Goal: Task Accomplishment & Management: Manage account settings

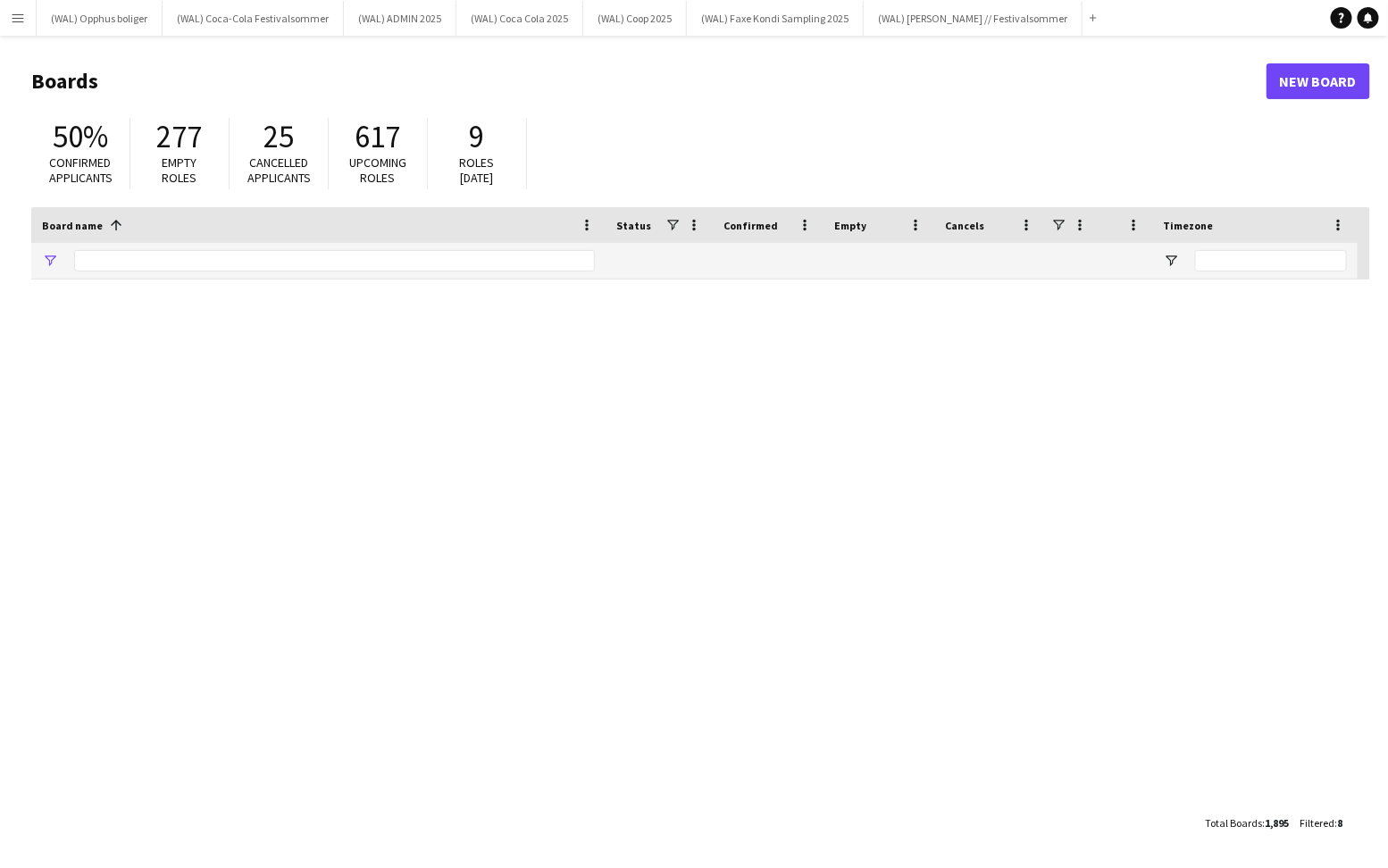
type input "*****"
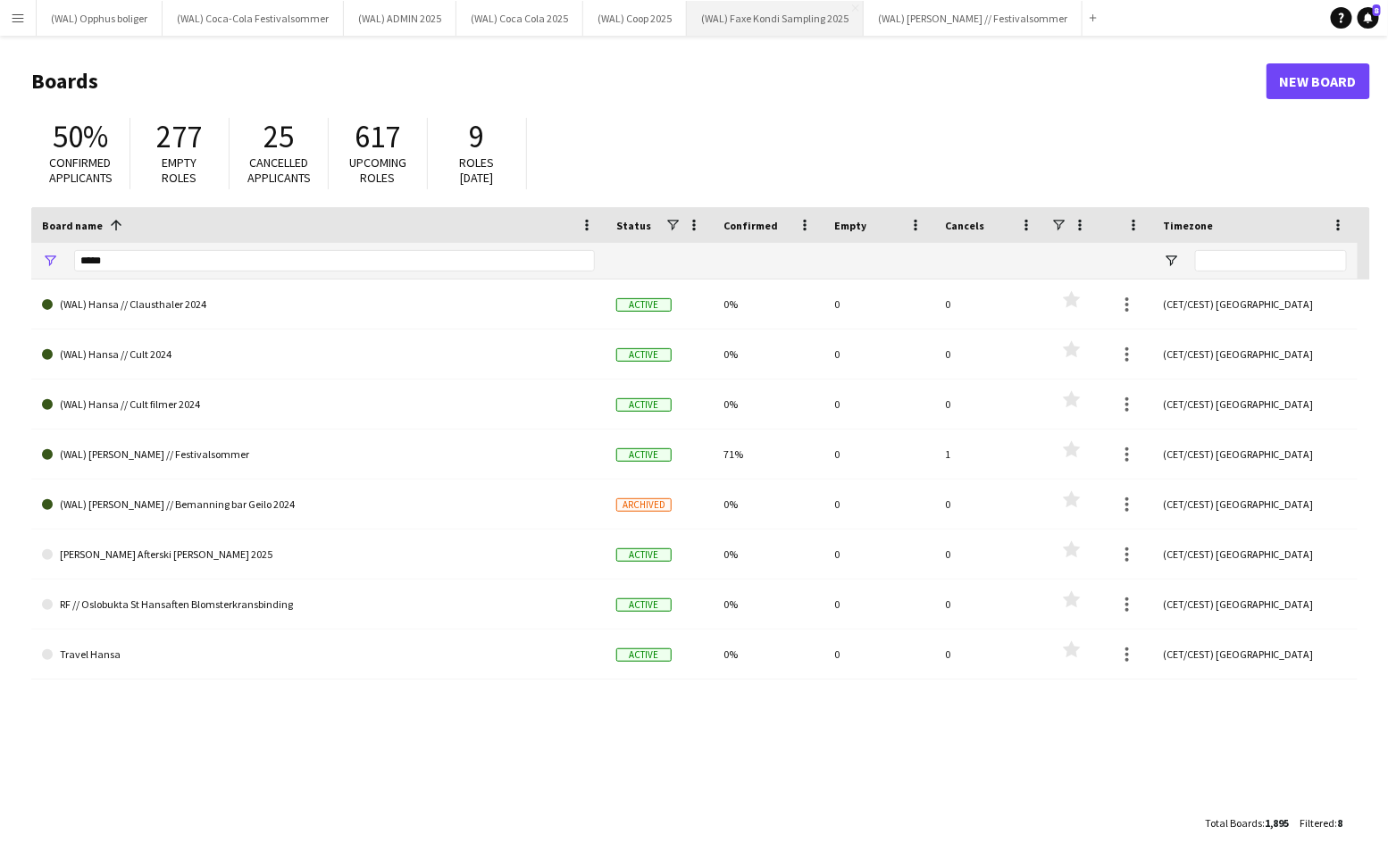
click at [727, 27] on button "(WAL) [PERSON_NAME] Sampling 2025 Close" at bounding box center [775, 18] width 177 height 35
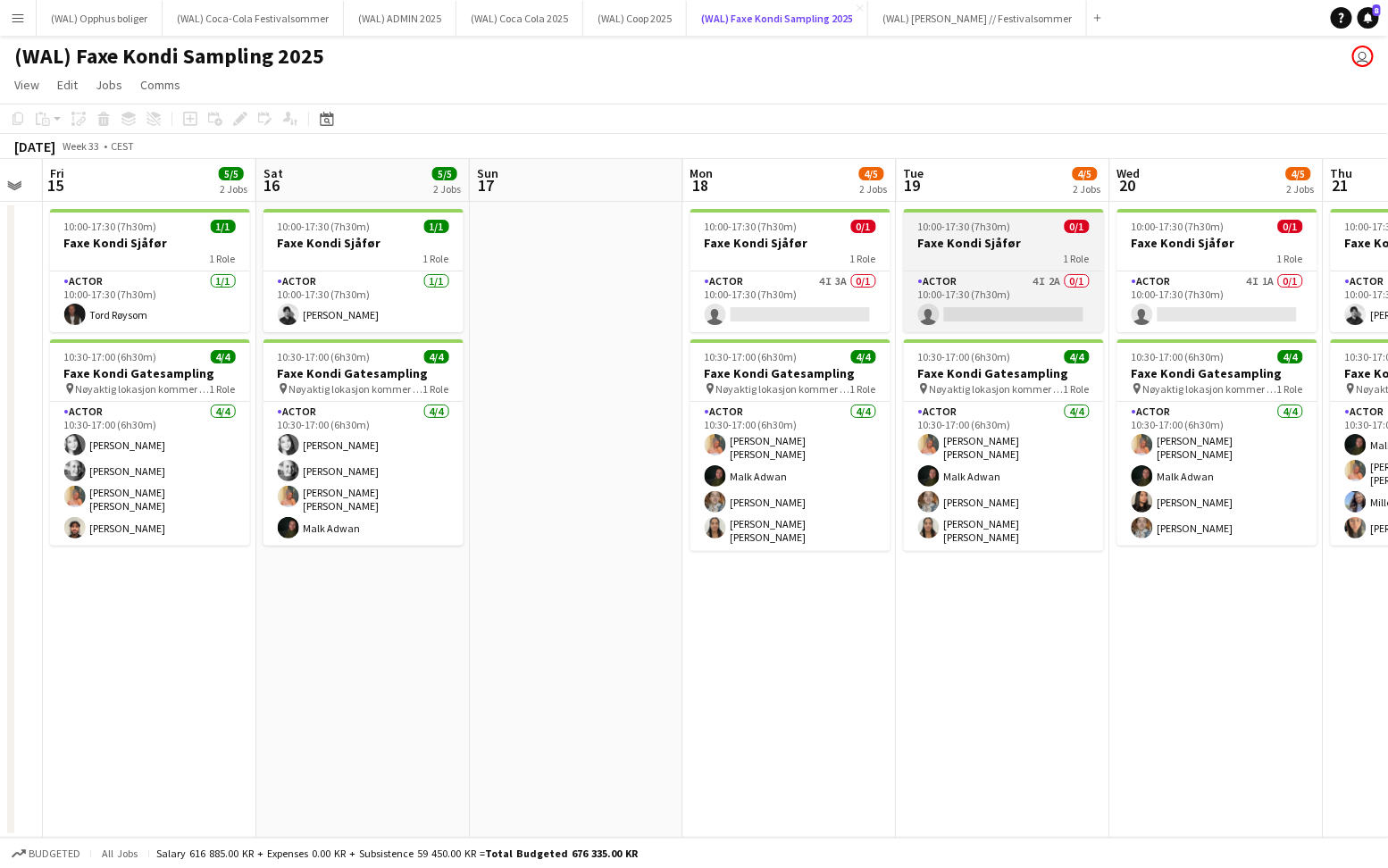
scroll to position [0, 604]
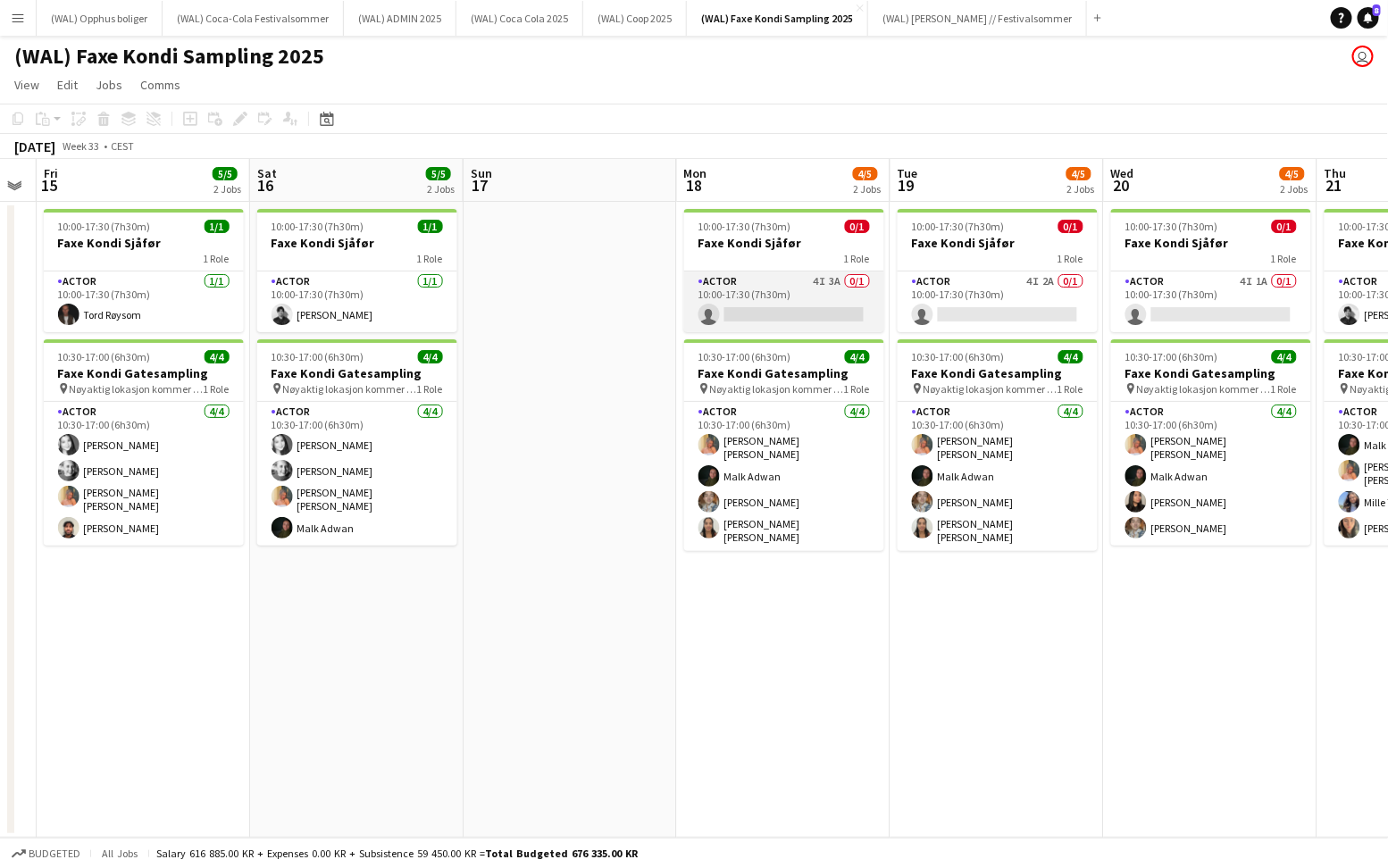
click at [729, 298] on app-card-role "Actor 4I 3A 0/1 10:00-17:30 (7h30m) single-neutral-actions" at bounding box center [784, 302] width 200 height 61
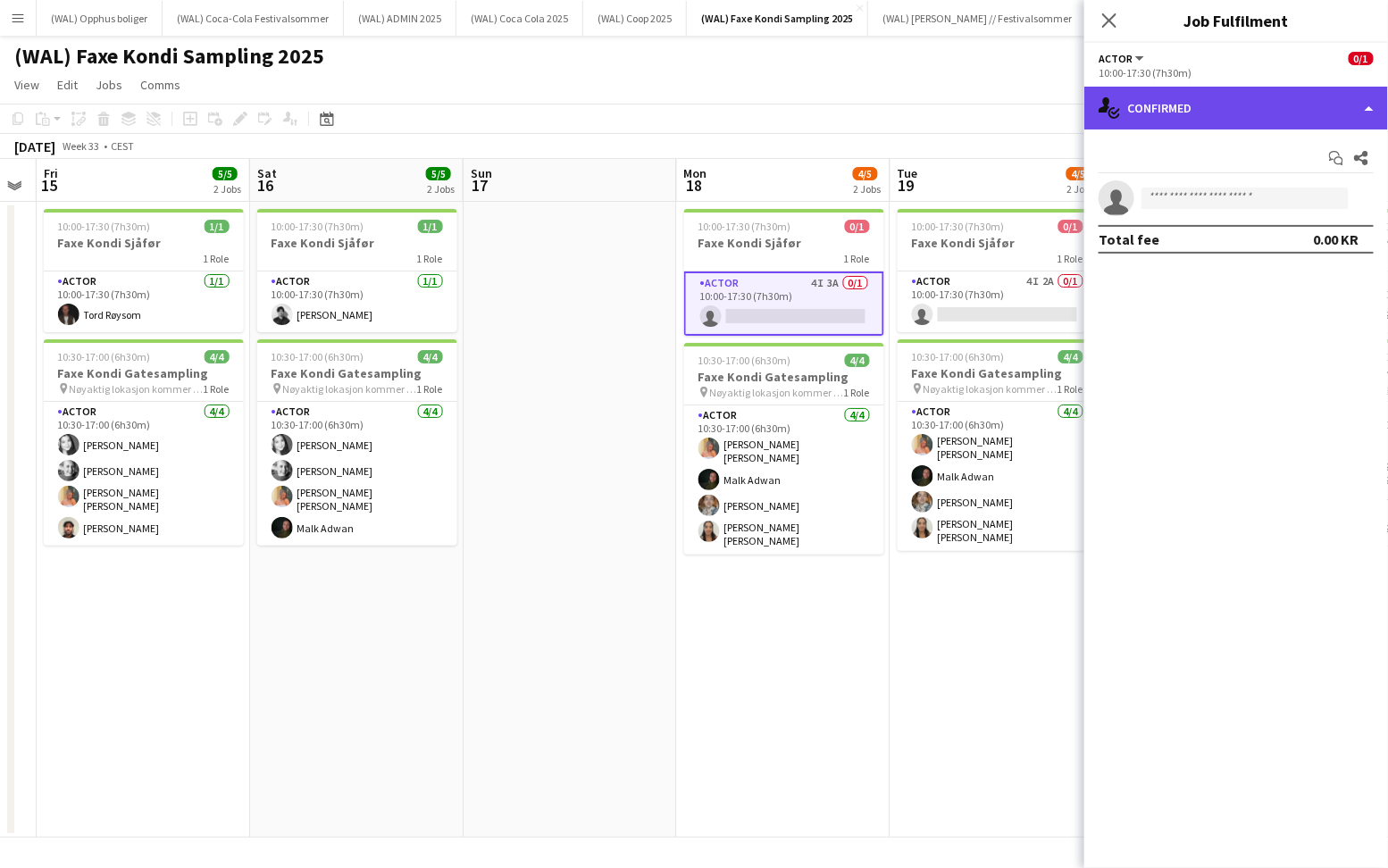
click at [1247, 122] on div "single-neutral-actions-check-2 Confirmed" at bounding box center [1235, 107] width 303 height 43
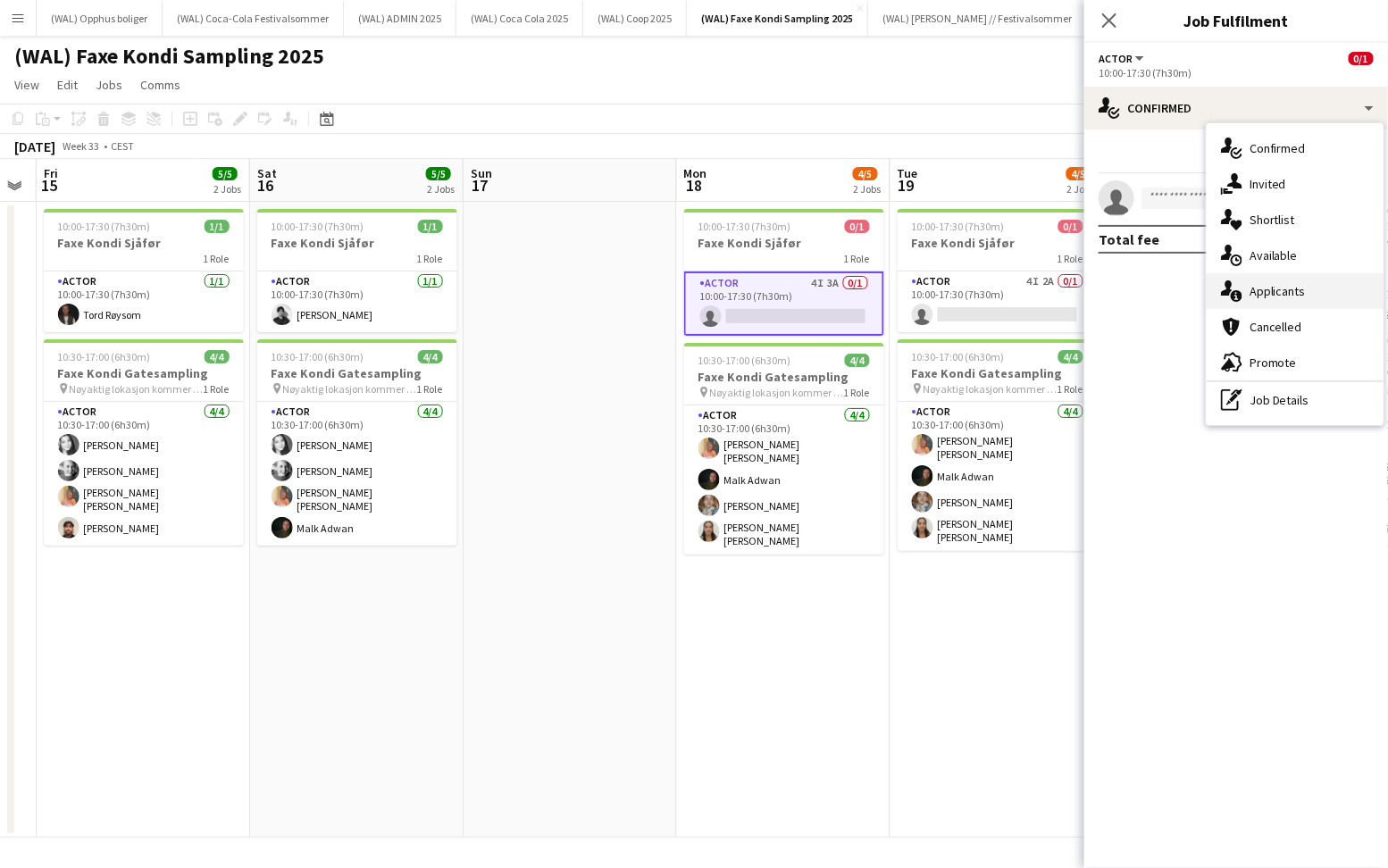
click at [1263, 287] on div "single-neutral-actions-information Applicants" at bounding box center [1295, 291] width 177 height 36
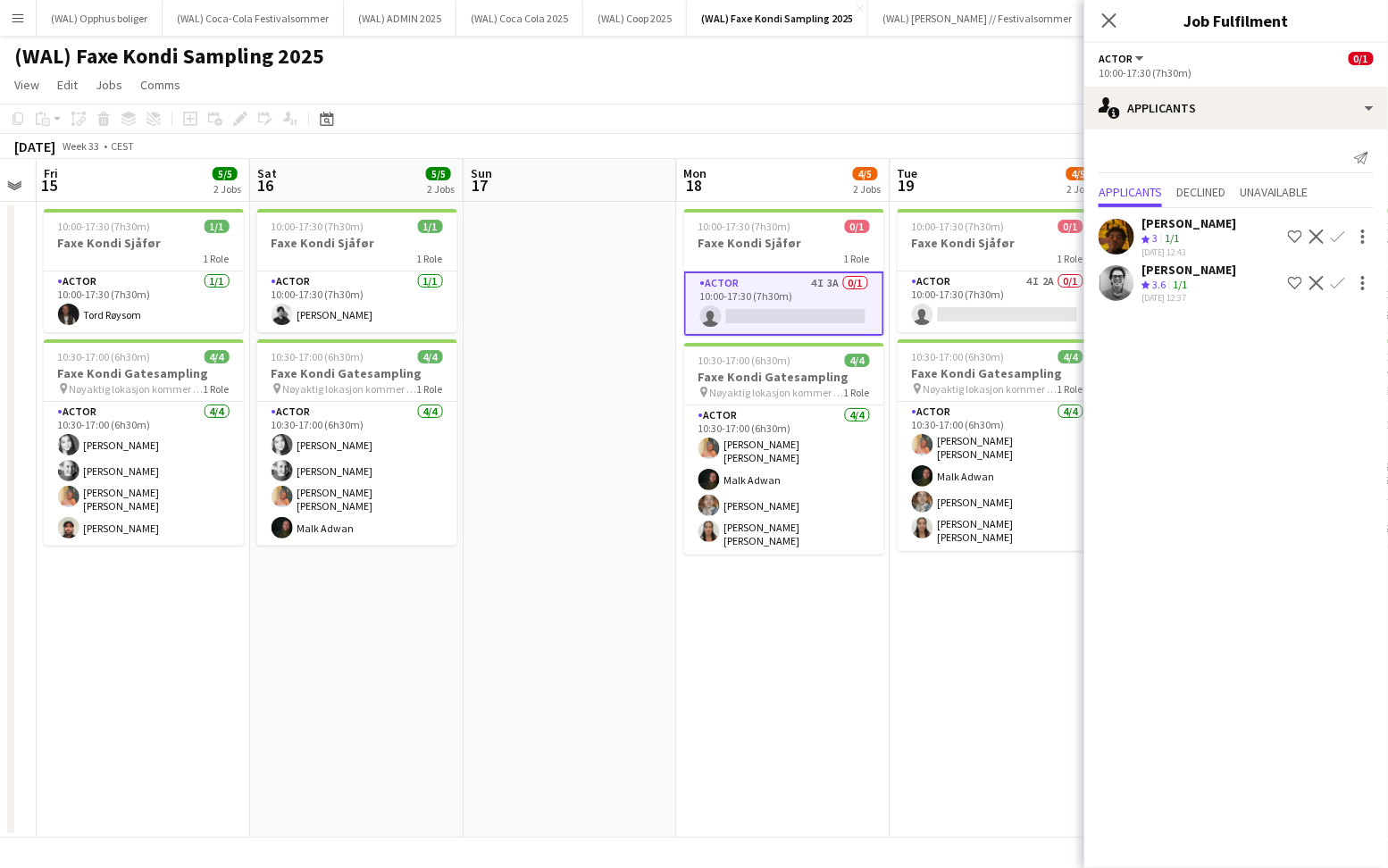
scroll to position [0, 796]
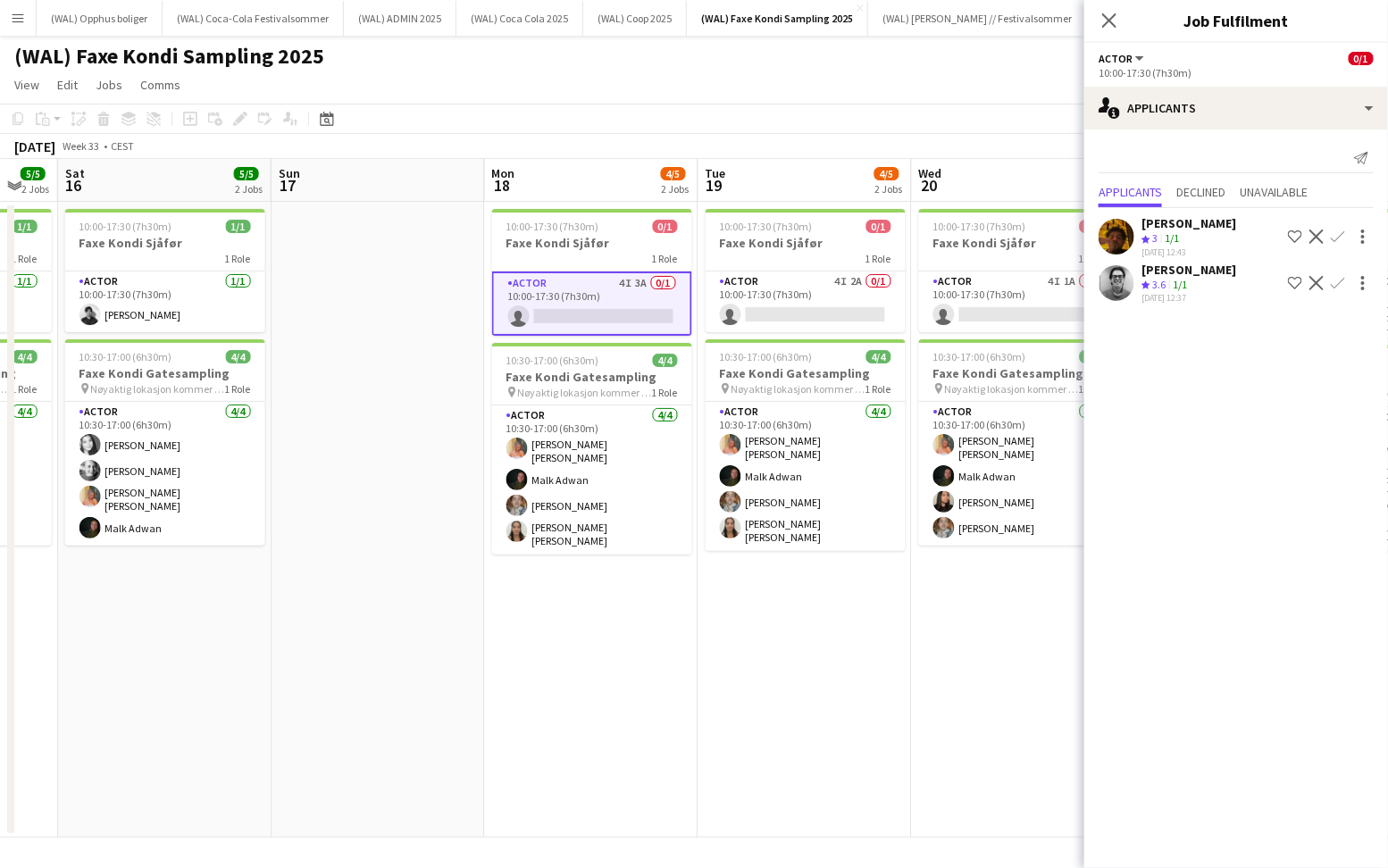
click at [1134, 280] on div "[PERSON_NAME] Crew rating 3.6 1/1 [DATE] 12:37 Shortlist crew Decline Confirm" at bounding box center [1235, 282] width 303 height 43
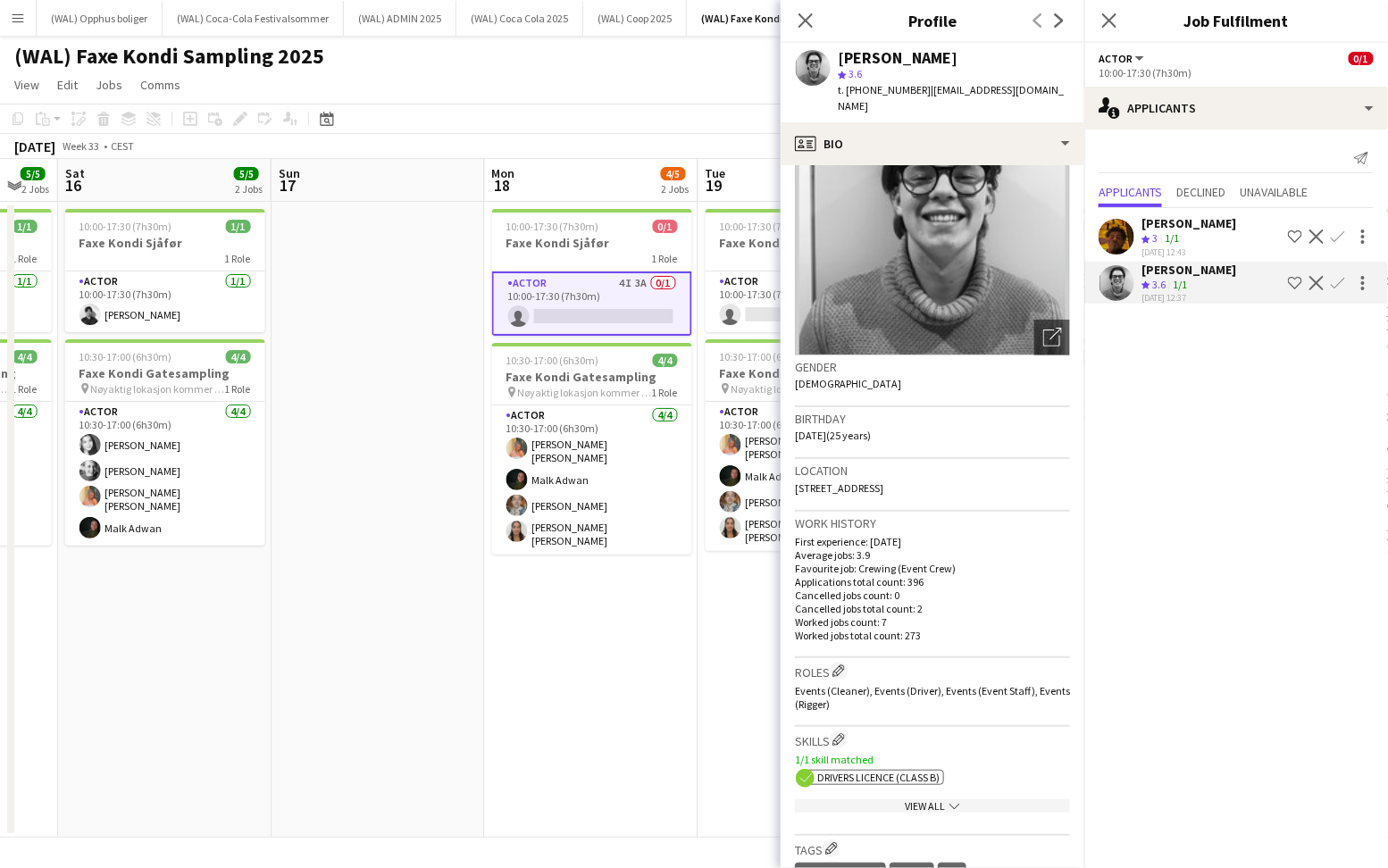
scroll to position [0, 618]
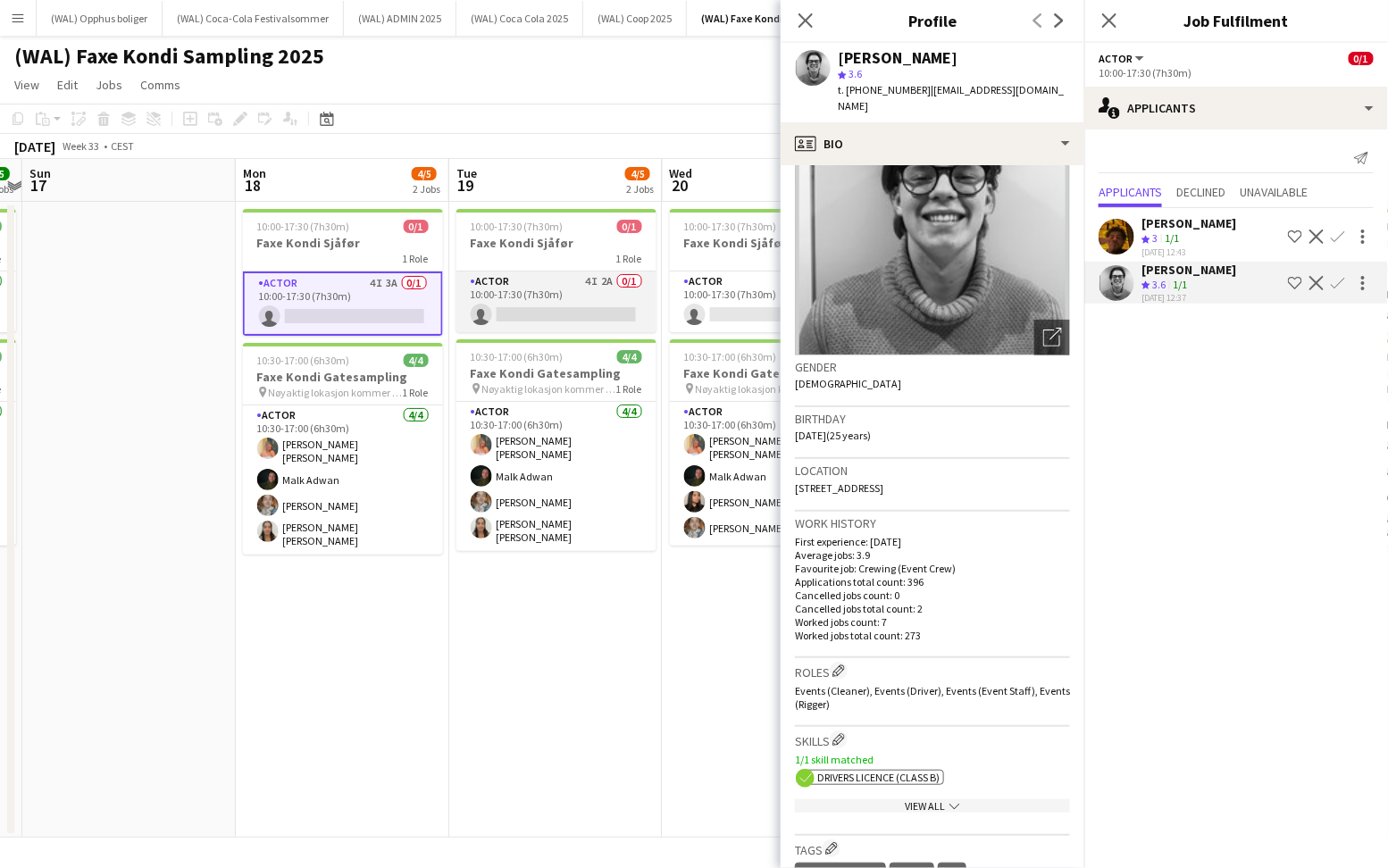
click at [518, 280] on app-card-role "Actor 4I 2A 0/1 10:00-17:30 (7h30m) single-neutral-actions" at bounding box center [556, 302] width 200 height 61
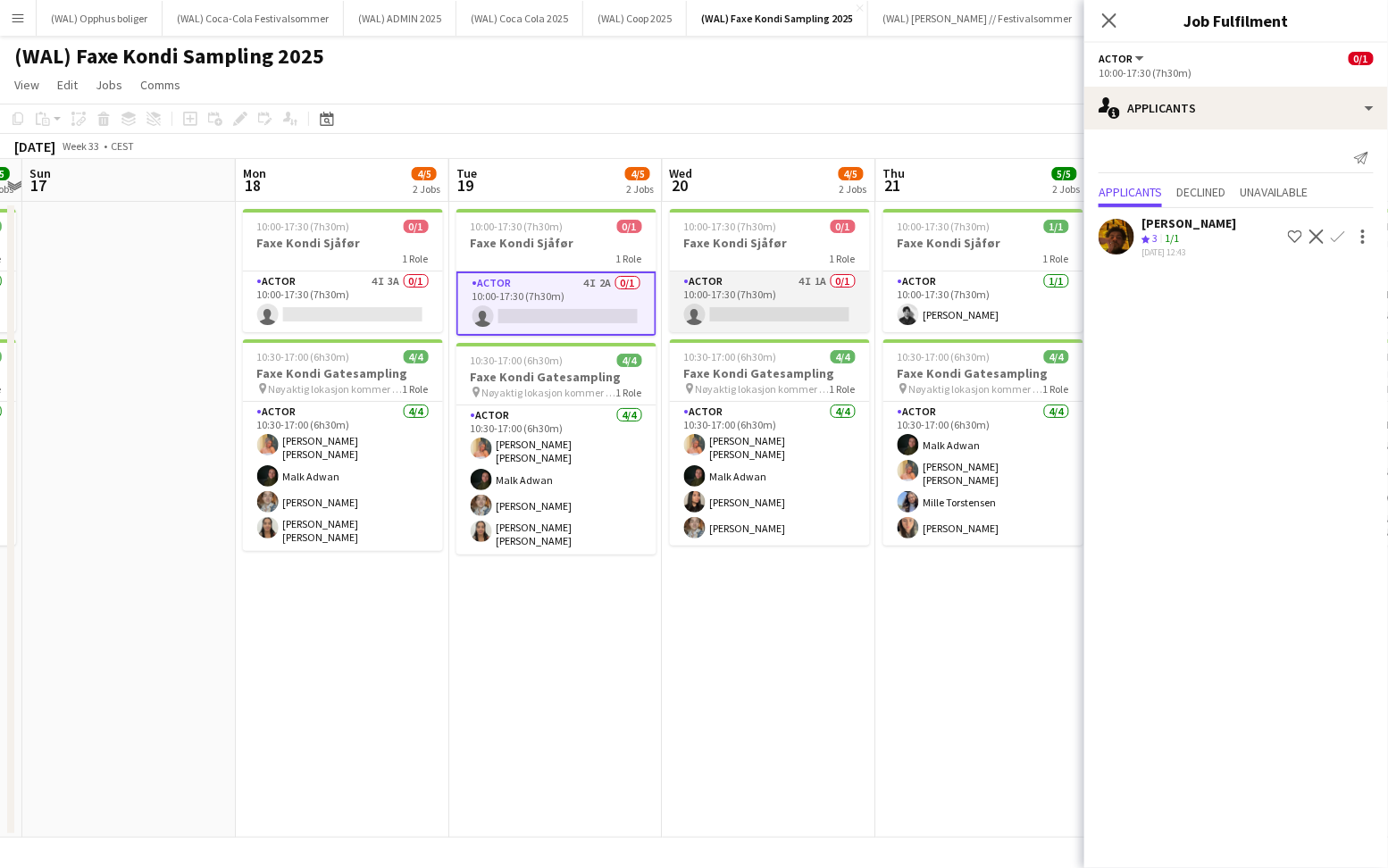
click at [814, 311] on app-card-role "Actor 4I 1A 0/1 10:00-17:30 (7h30m) single-neutral-actions" at bounding box center [769, 302] width 200 height 61
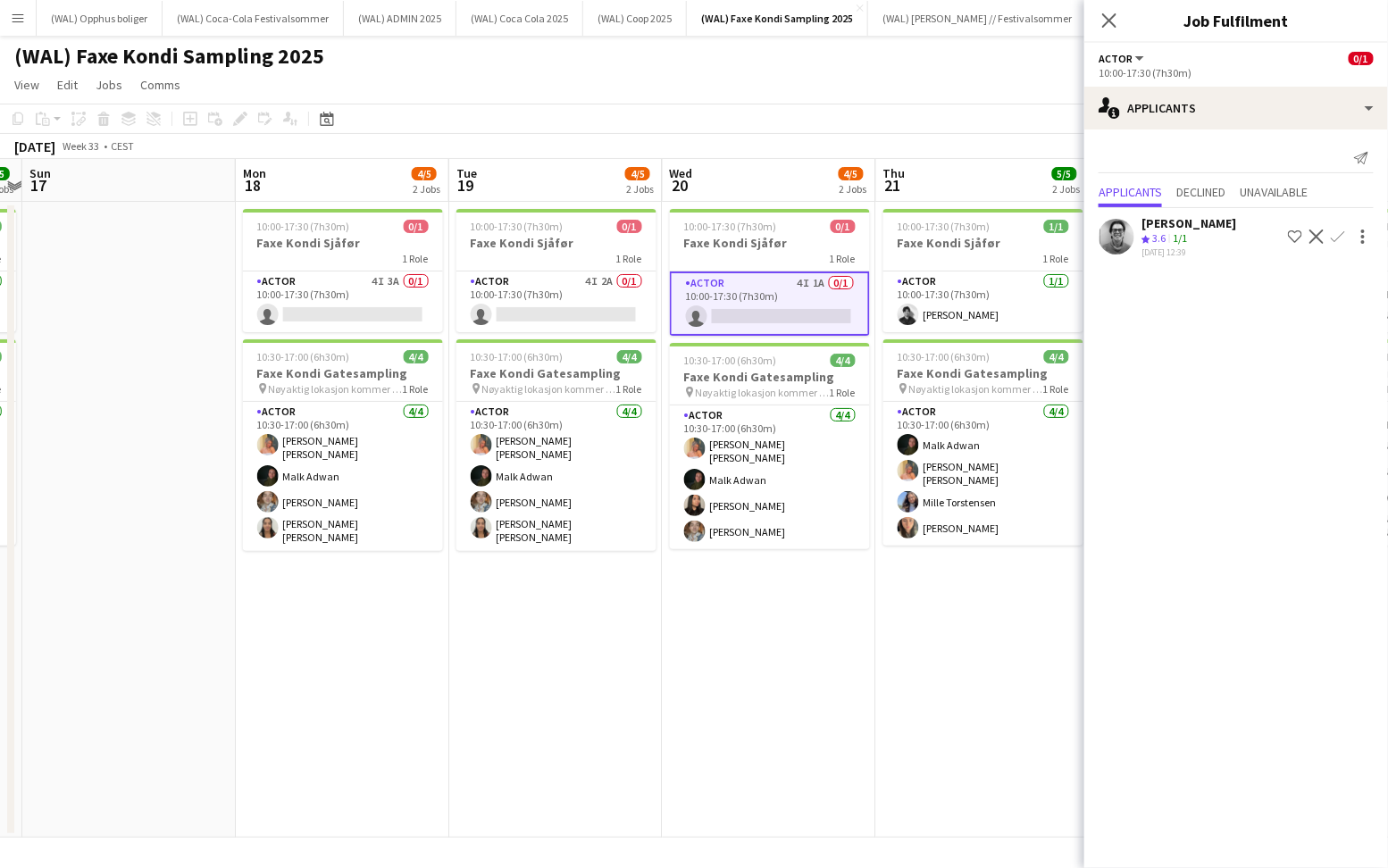
click at [1135, 226] on div "[PERSON_NAME] Crew rating 3.6 1/1 [DATE] 12:39 Shortlist crew Decline Confirm" at bounding box center [1235, 236] width 303 height 43
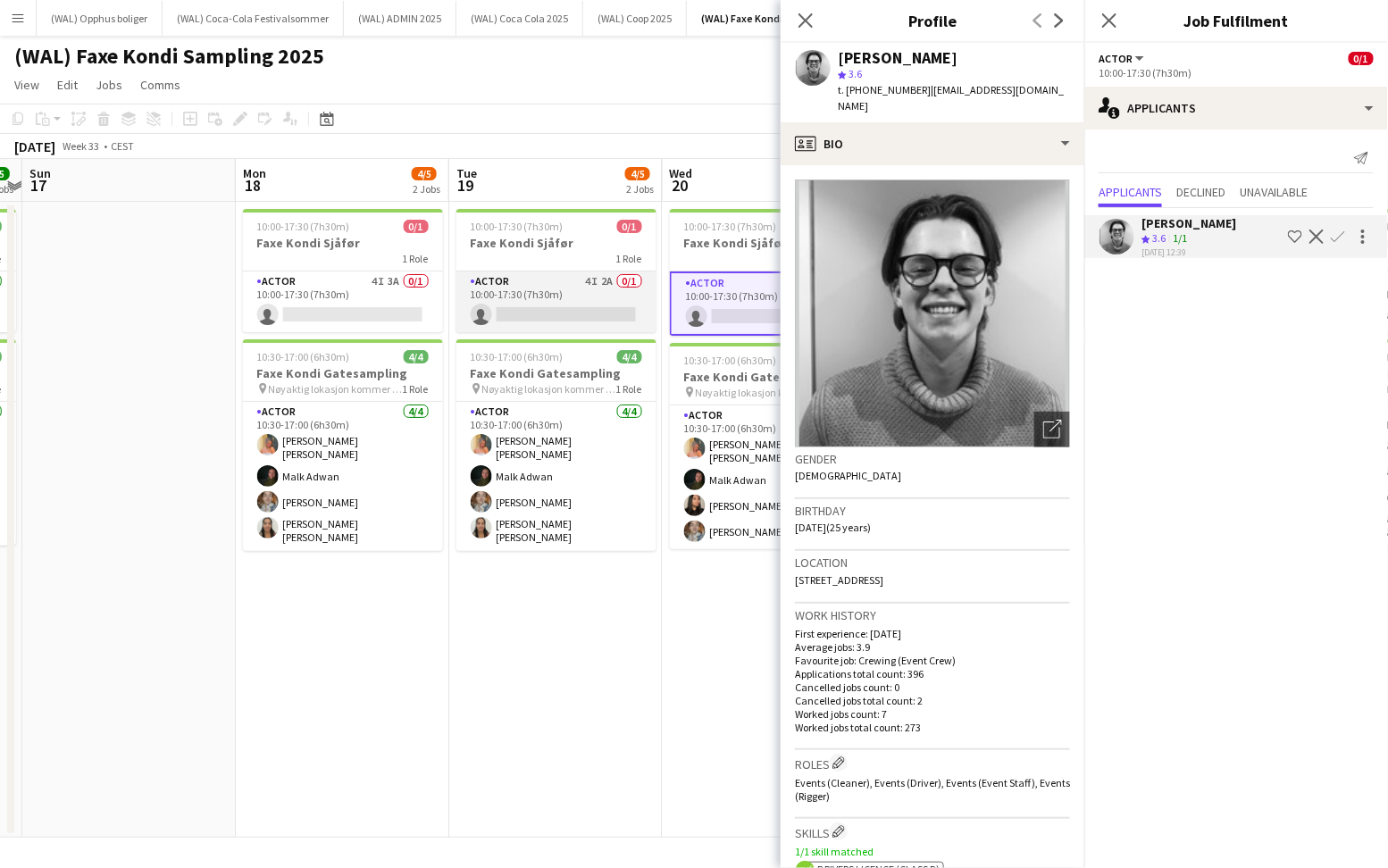
click at [522, 309] on app-card-role "Actor 4I 2A 0/1 10:00-17:30 (7h30m) single-neutral-actions" at bounding box center [556, 302] width 200 height 61
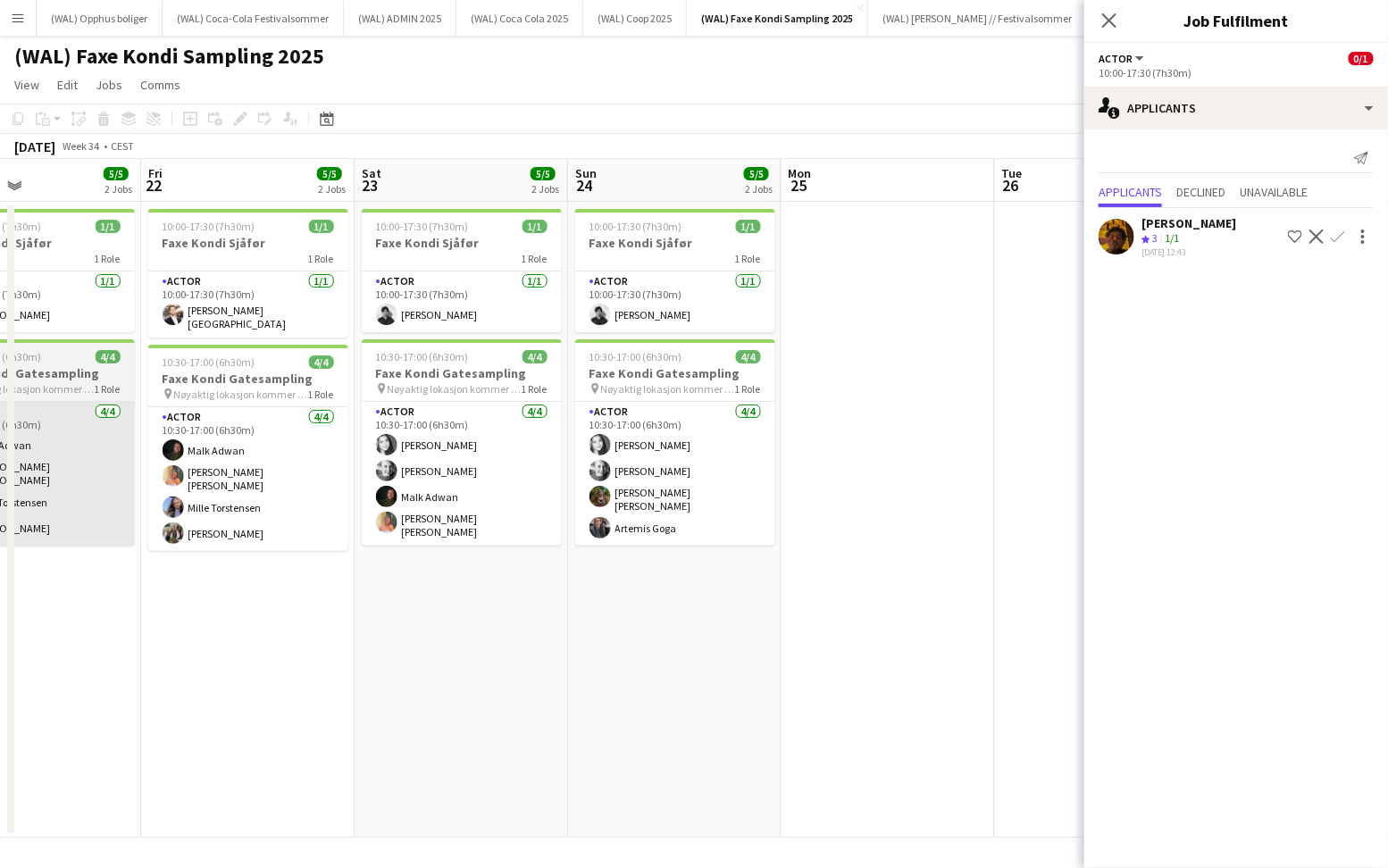
scroll to position [0, 714]
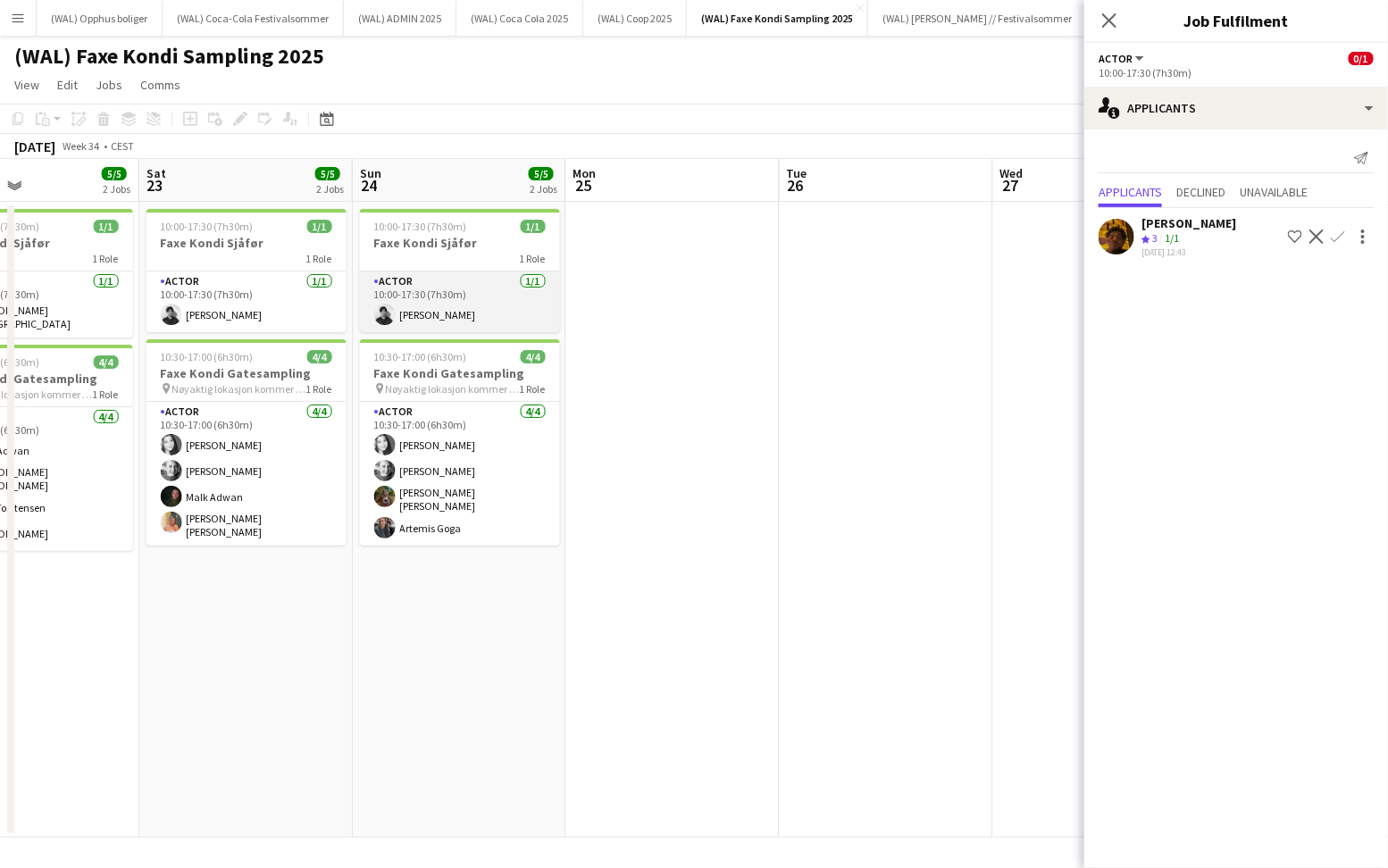
click at [511, 315] on app-card-role "Actor [DATE] 10:00-17:30 (7h30m) [PERSON_NAME]" at bounding box center [460, 302] width 200 height 61
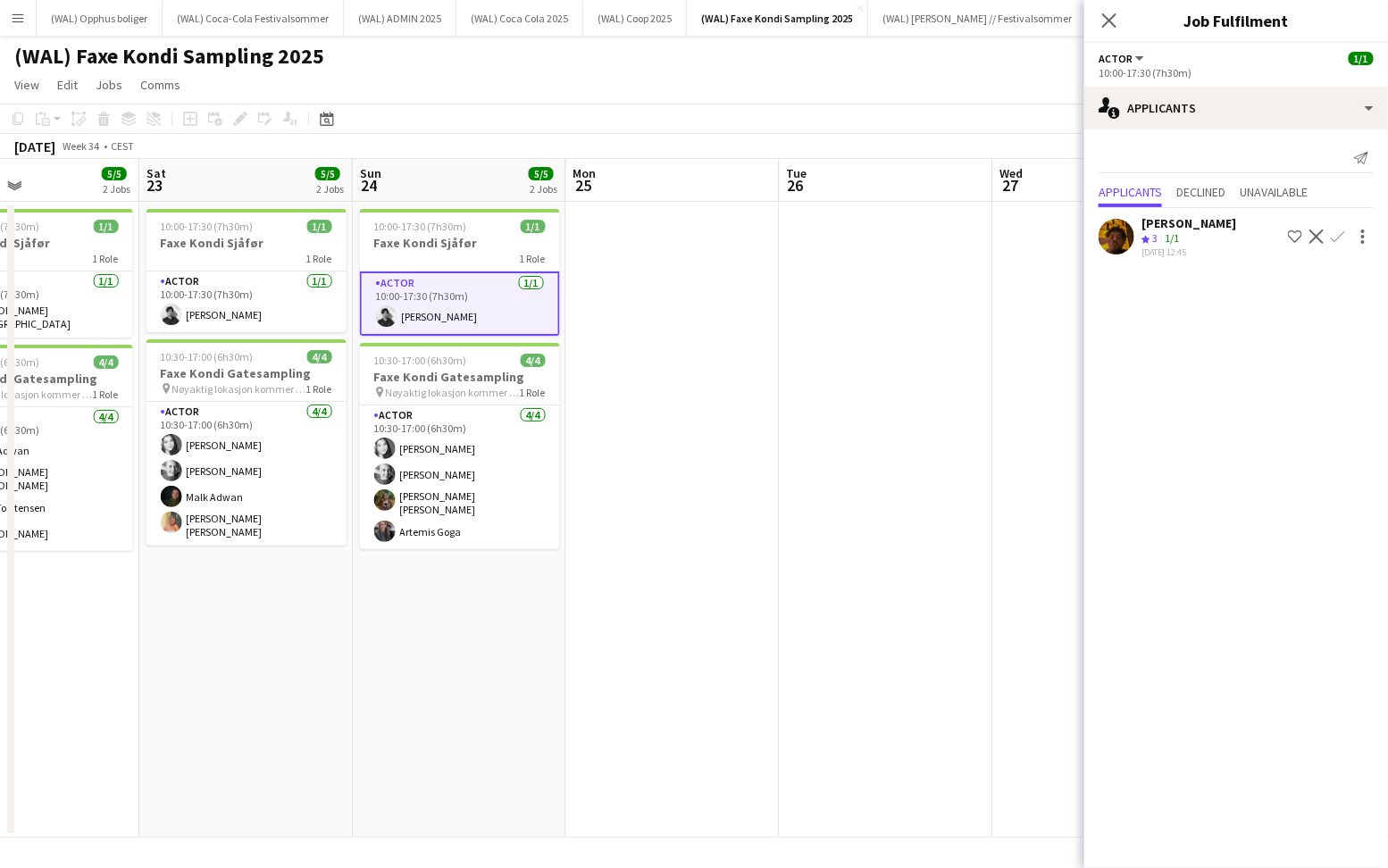
click at [1181, 225] on div "[PERSON_NAME]" at bounding box center [1188, 222] width 95 height 16
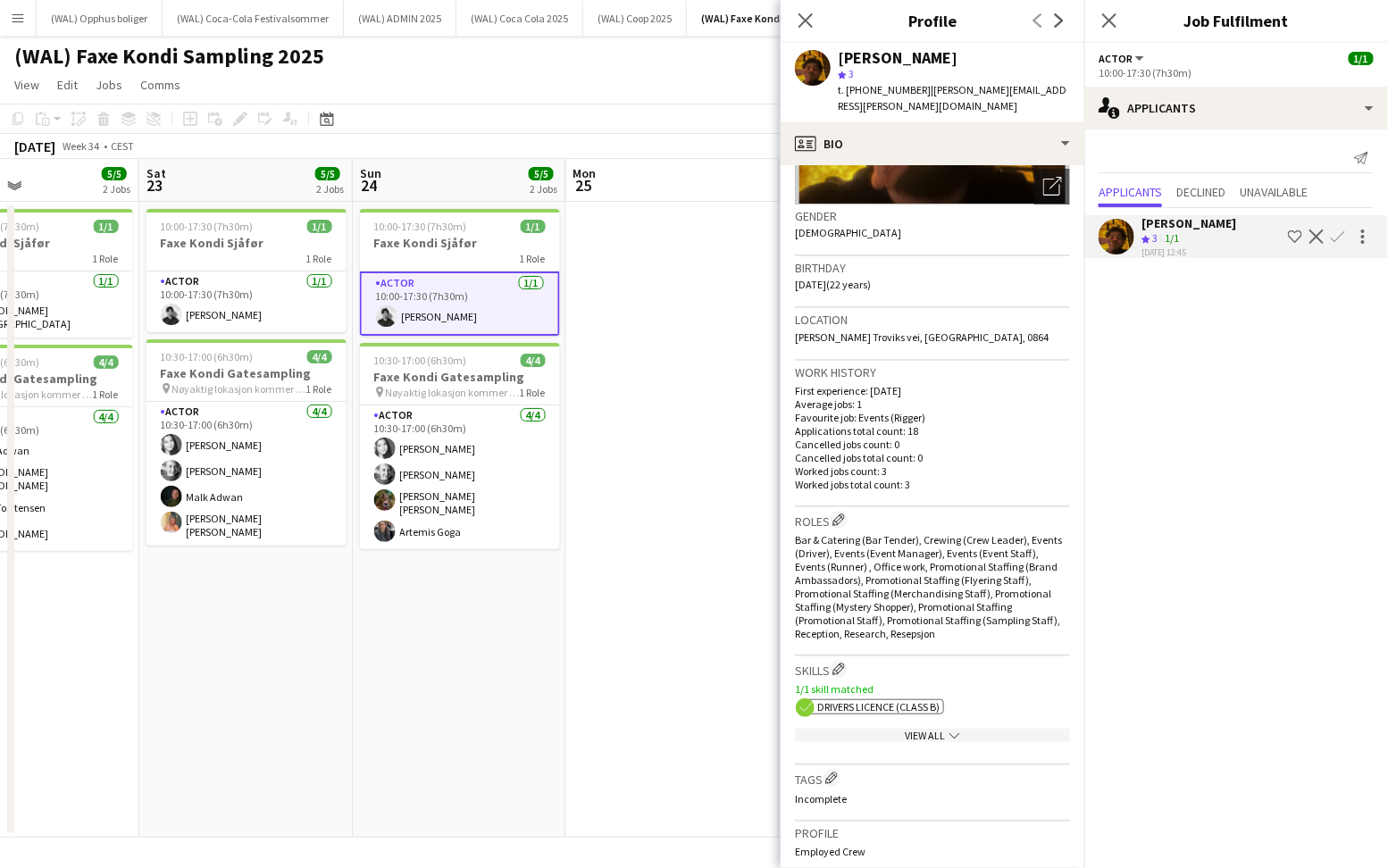
scroll to position [0, 0]
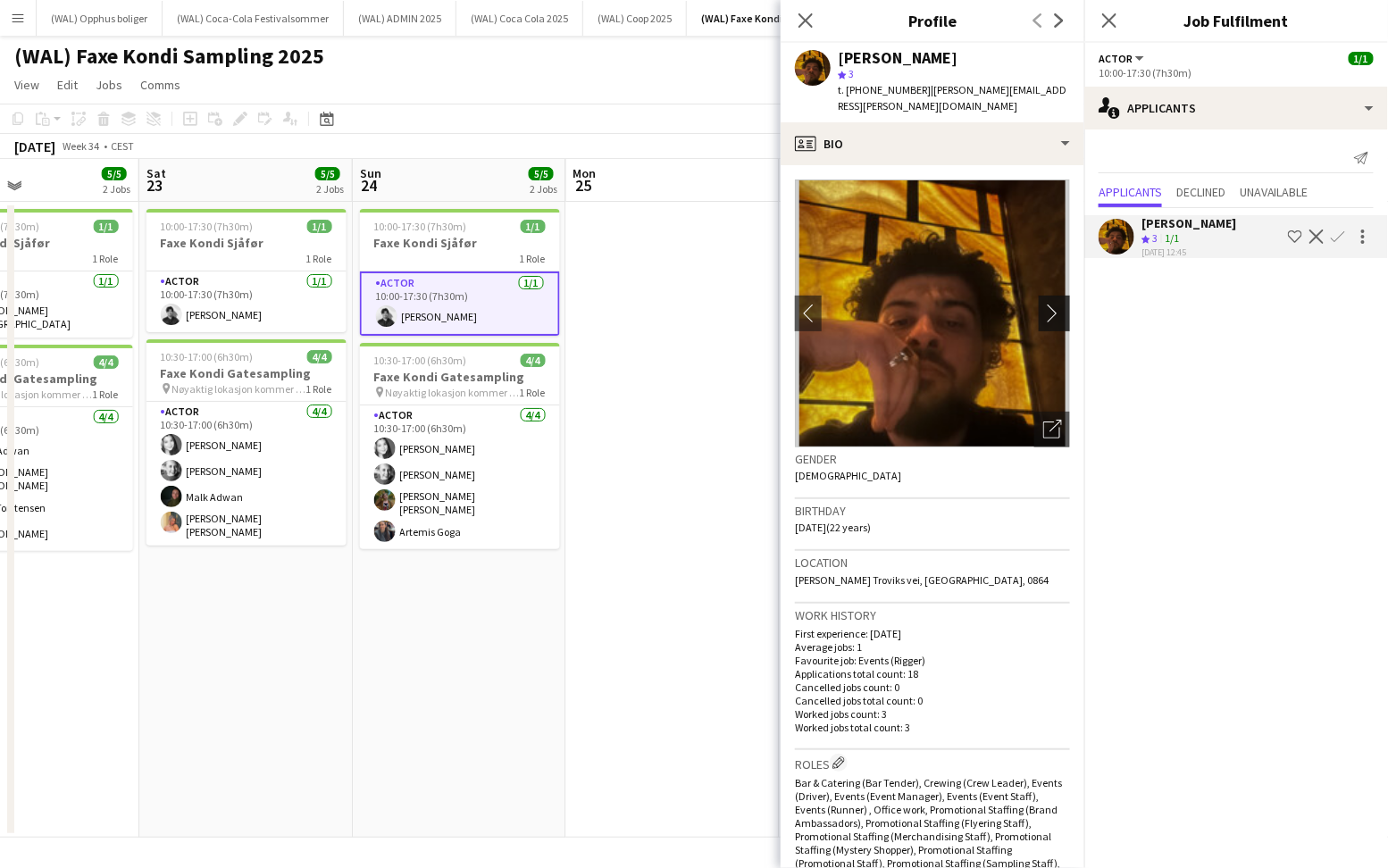
click at [1046, 303] on app-icon "chevron-right" at bounding box center [1056, 313] width 28 height 19
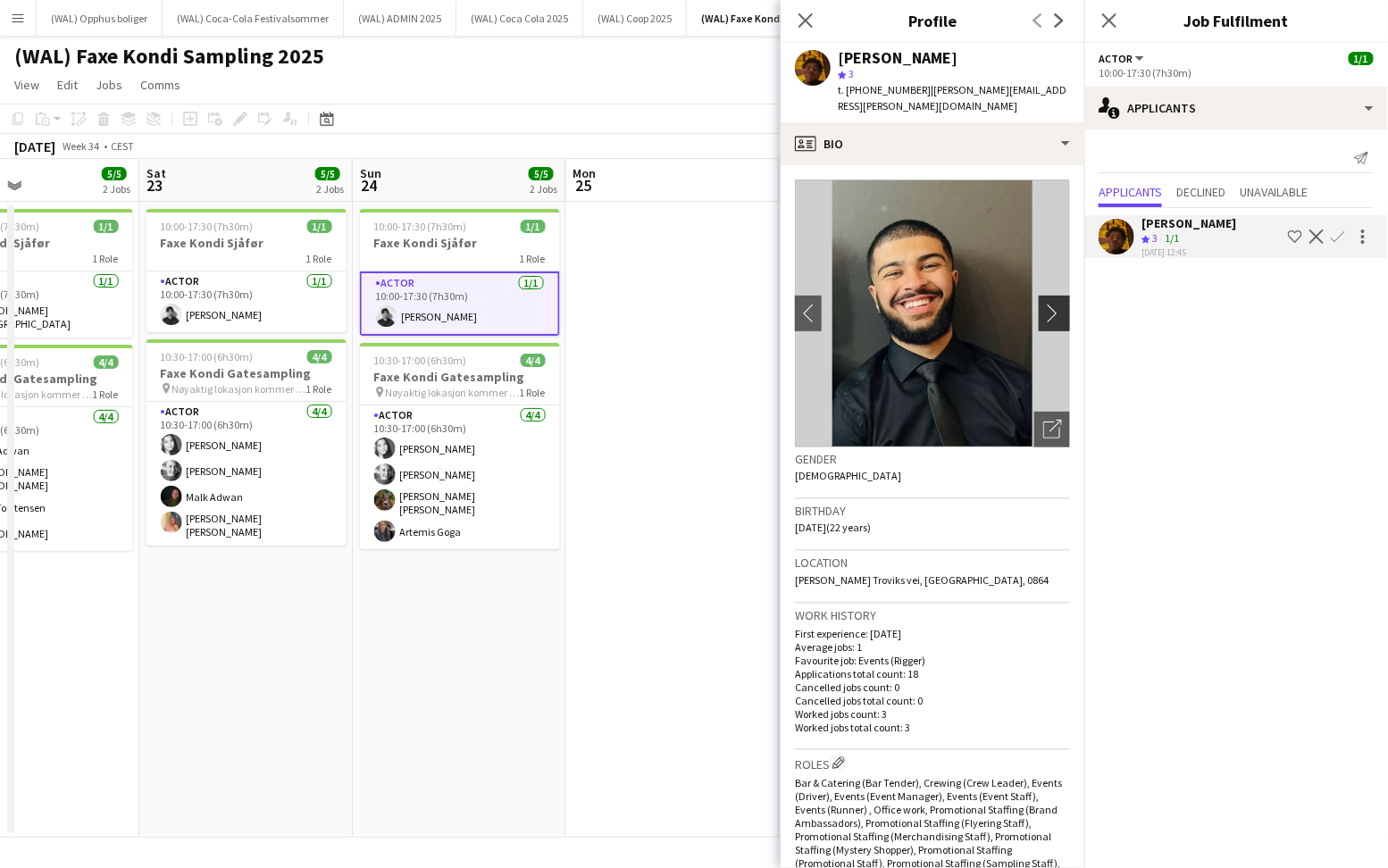
click at [1062, 303] on app-icon "chevron-right" at bounding box center [1056, 313] width 28 height 19
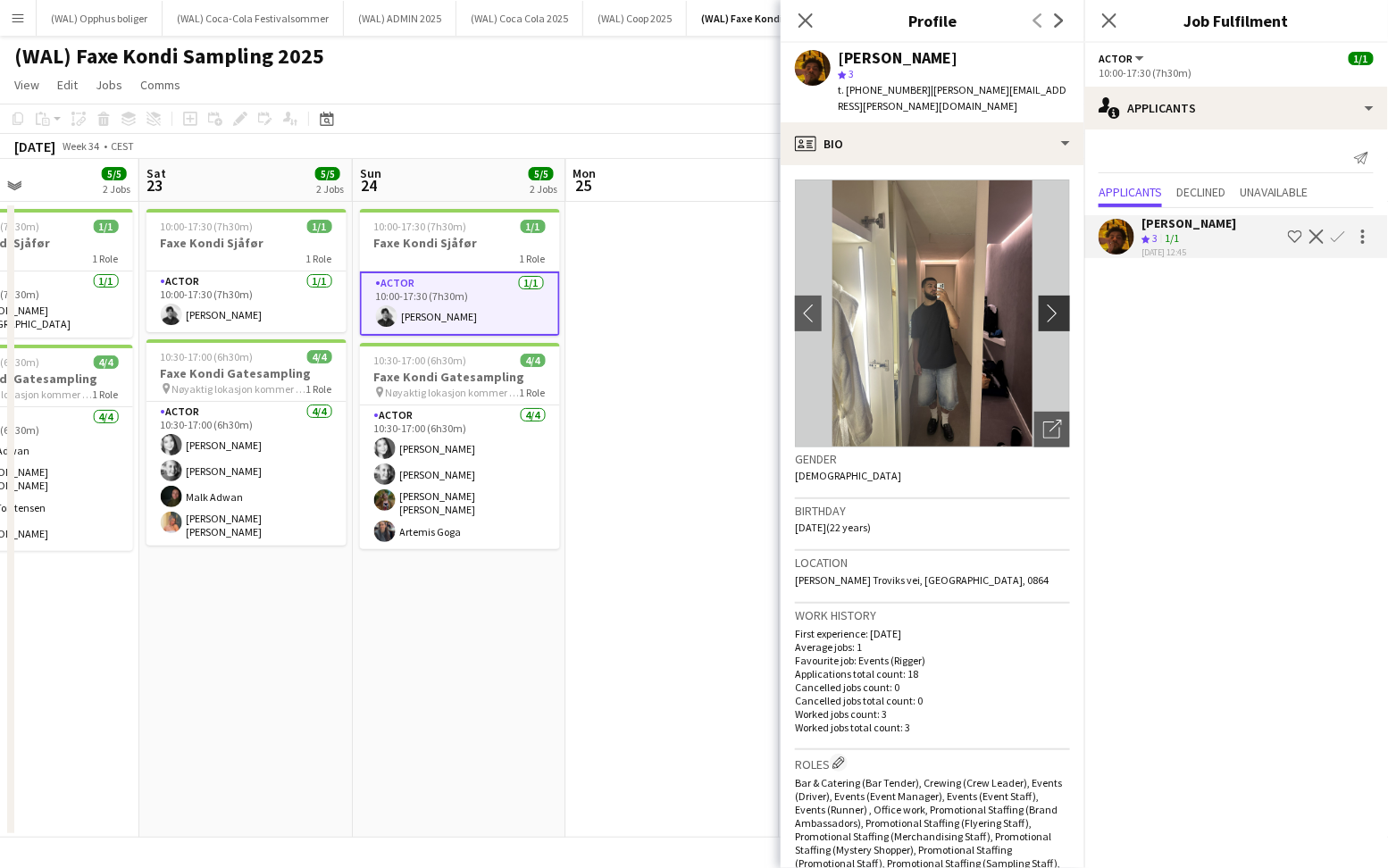
click at [1058, 303] on app-icon "chevron-right" at bounding box center [1056, 313] width 28 height 19
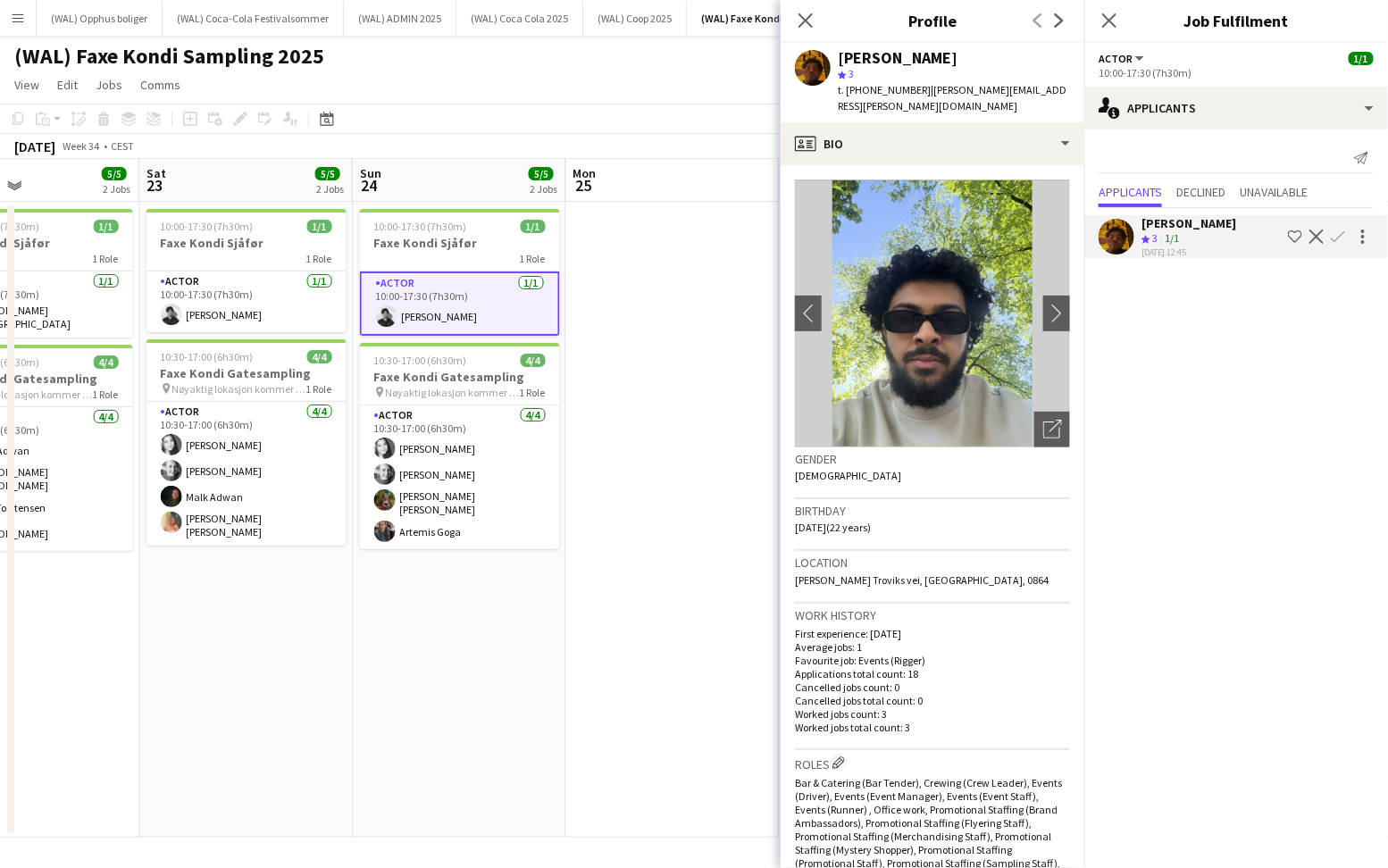
click at [285, 333] on app-date-cell "10:00-17:30 (7h30m) 1/1 [PERSON_NAME] Sjåfør 1 Role Actor [DATE] 10:00-17:30 (7…" at bounding box center [246, 519] width 213 height 636
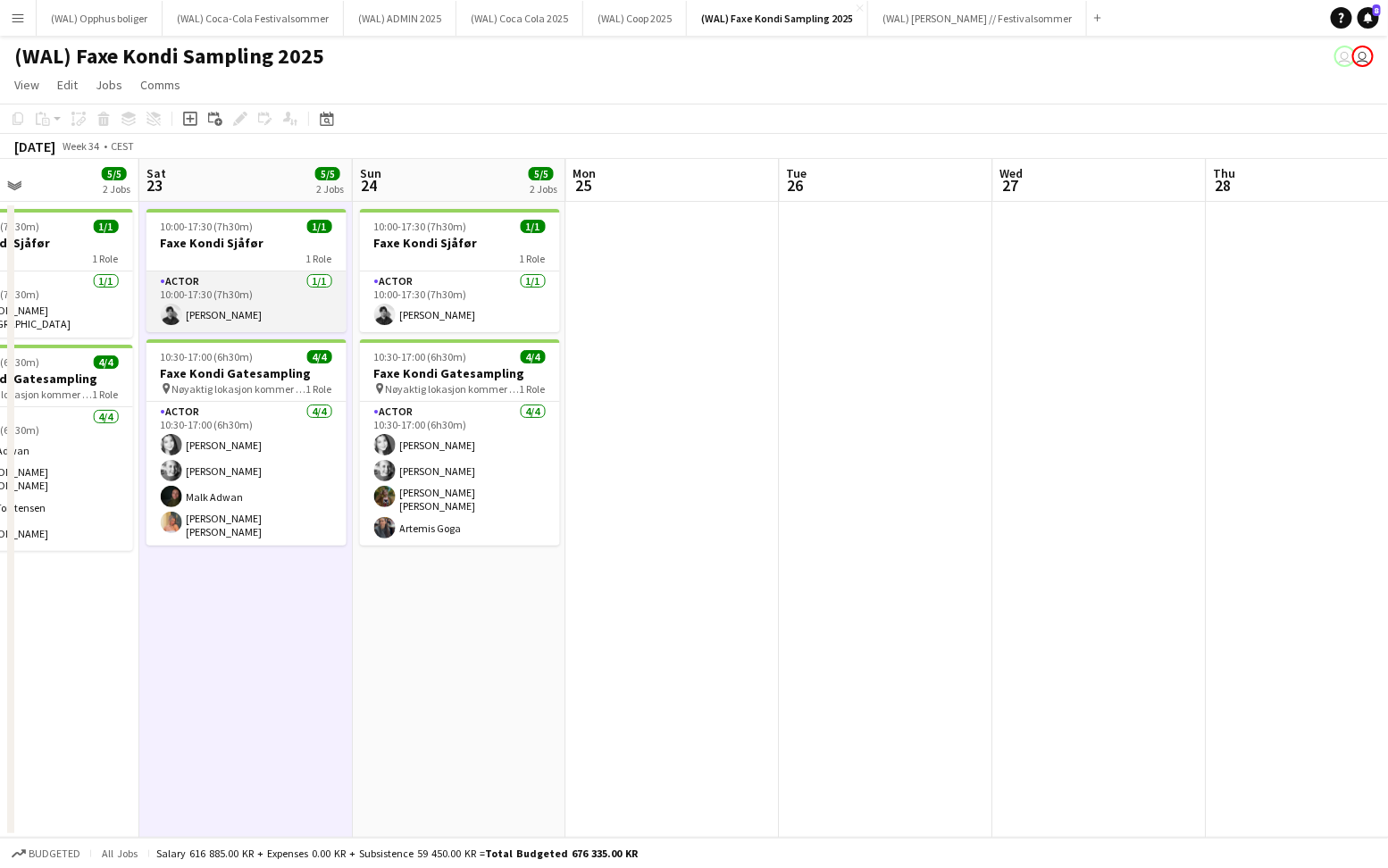
click at [278, 305] on app-card-role "Actor [DATE] 10:00-17:30 (7h30m) [PERSON_NAME]" at bounding box center [246, 302] width 200 height 61
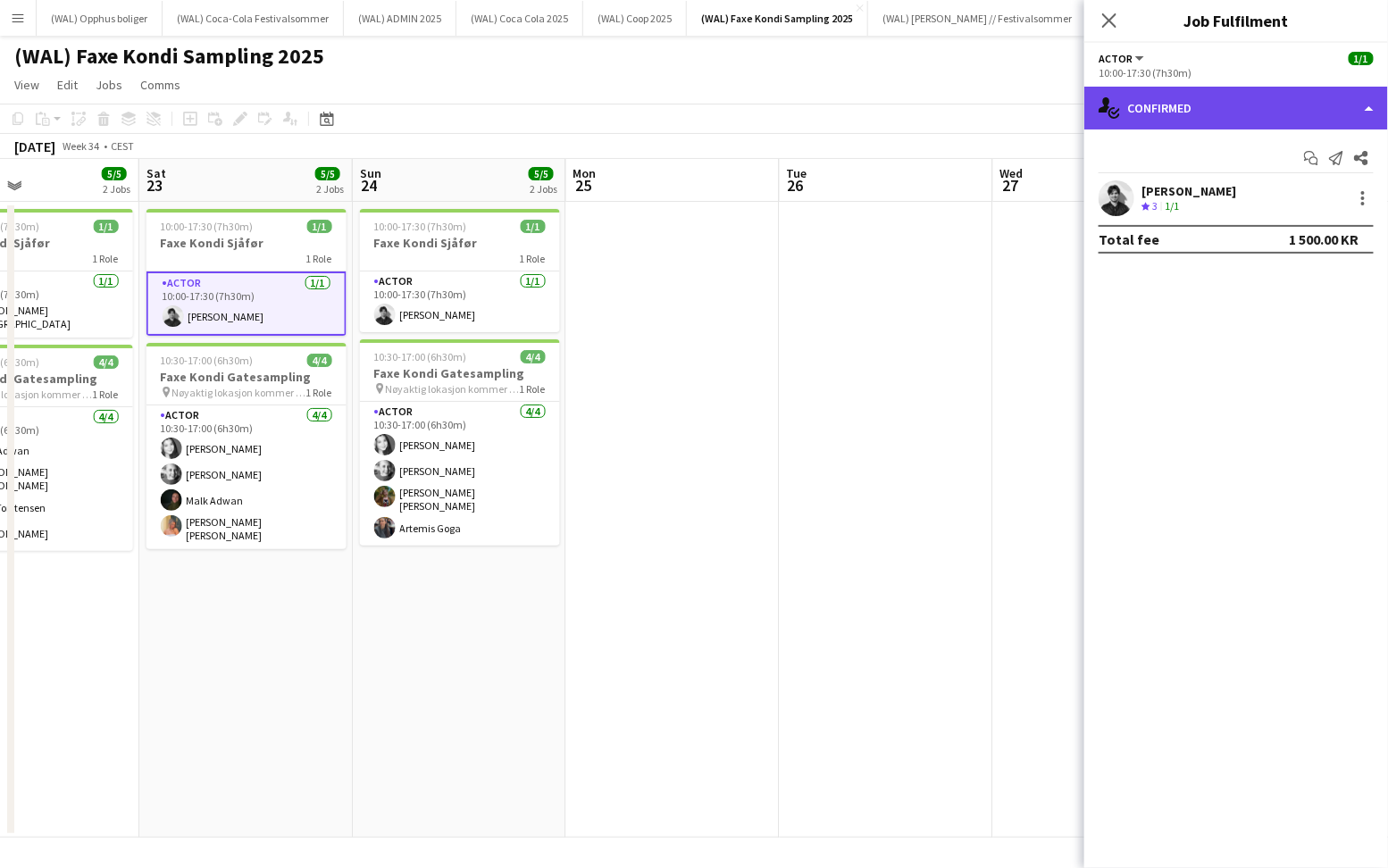
click at [1218, 105] on div "single-neutral-actions-check-2 Confirmed" at bounding box center [1235, 107] width 303 height 43
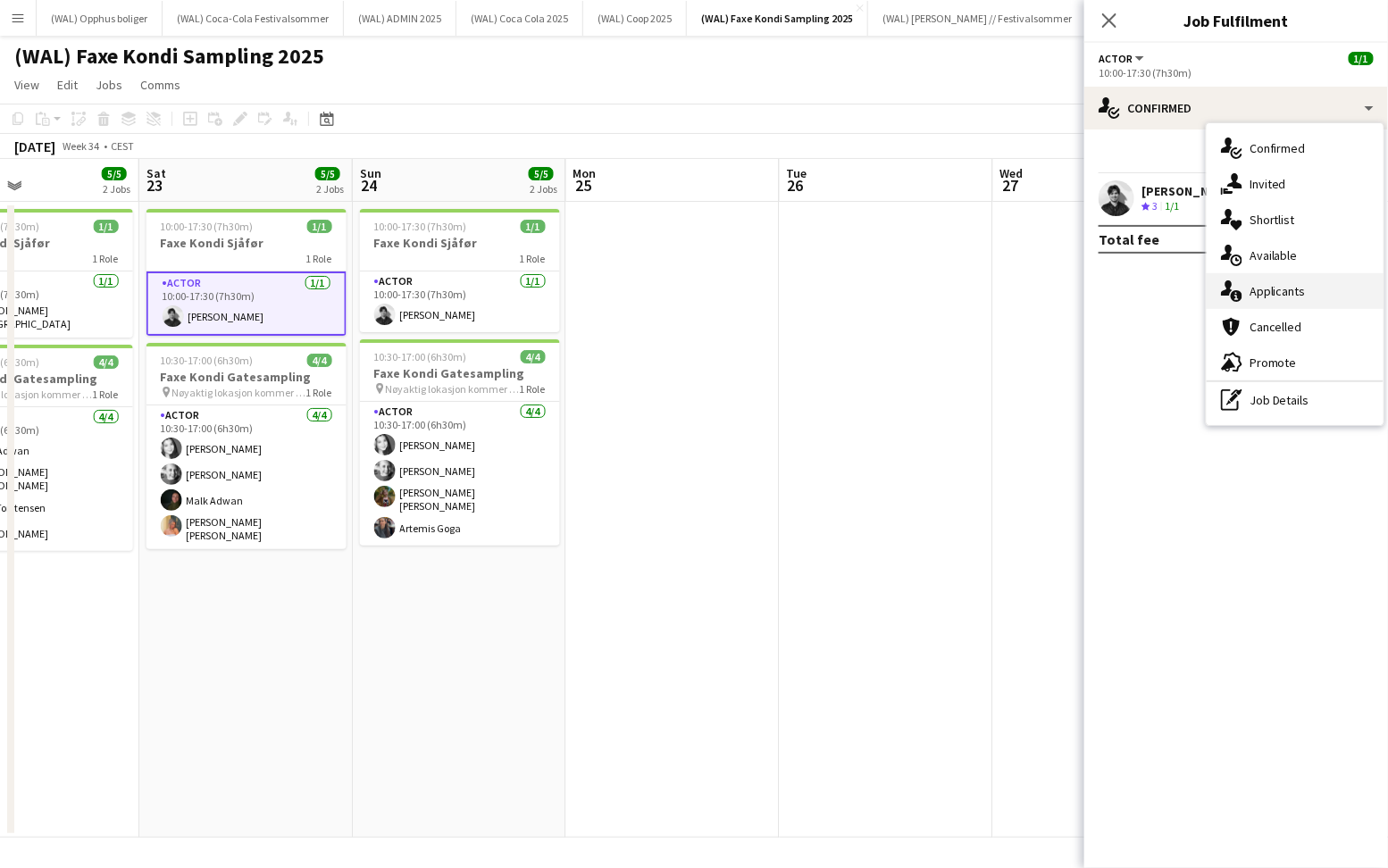
click at [1232, 293] on icon at bounding box center [1236, 296] width 11 height 11
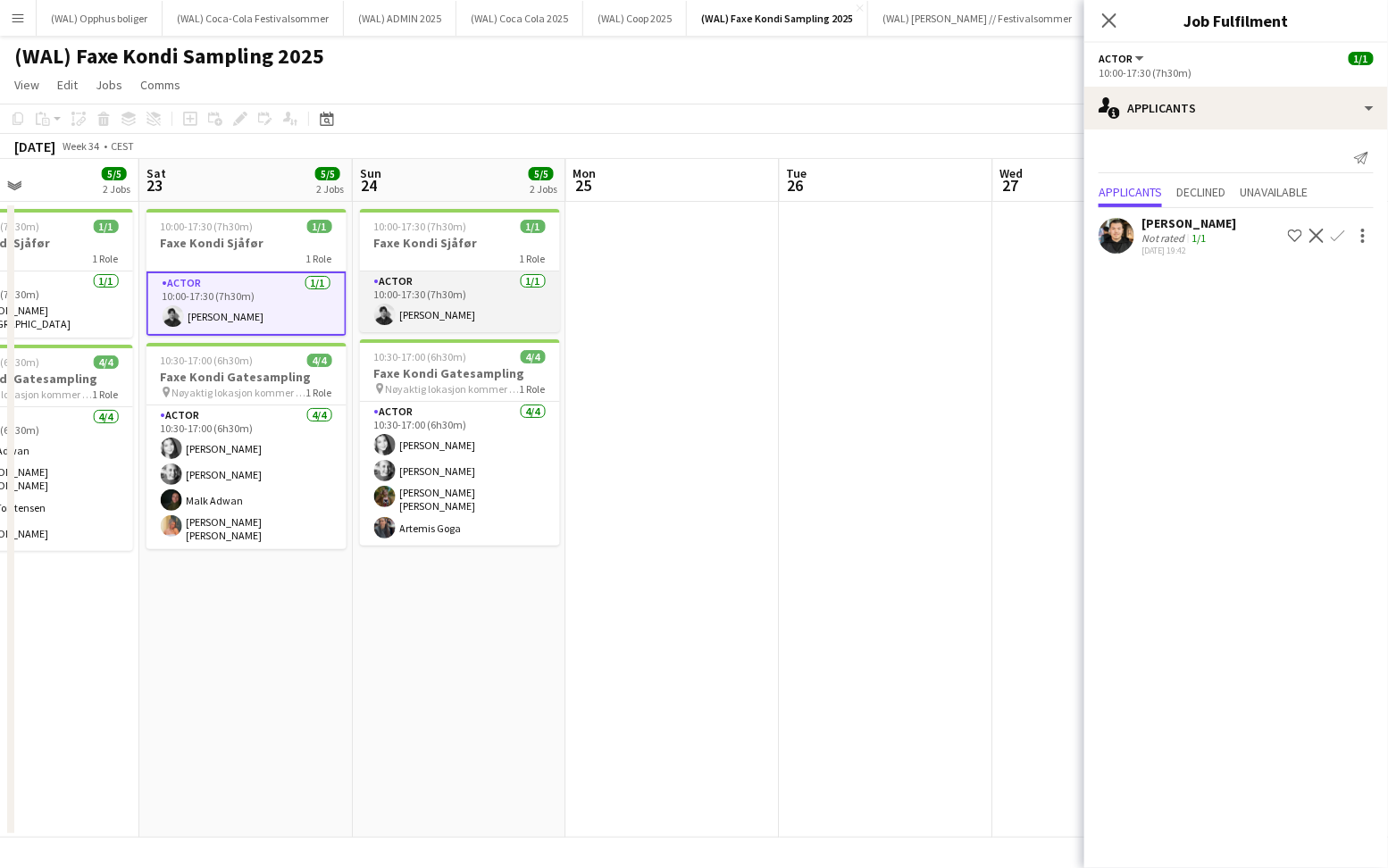
click at [384, 314] on app-user-avatar at bounding box center [385, 314] width 22 height 22
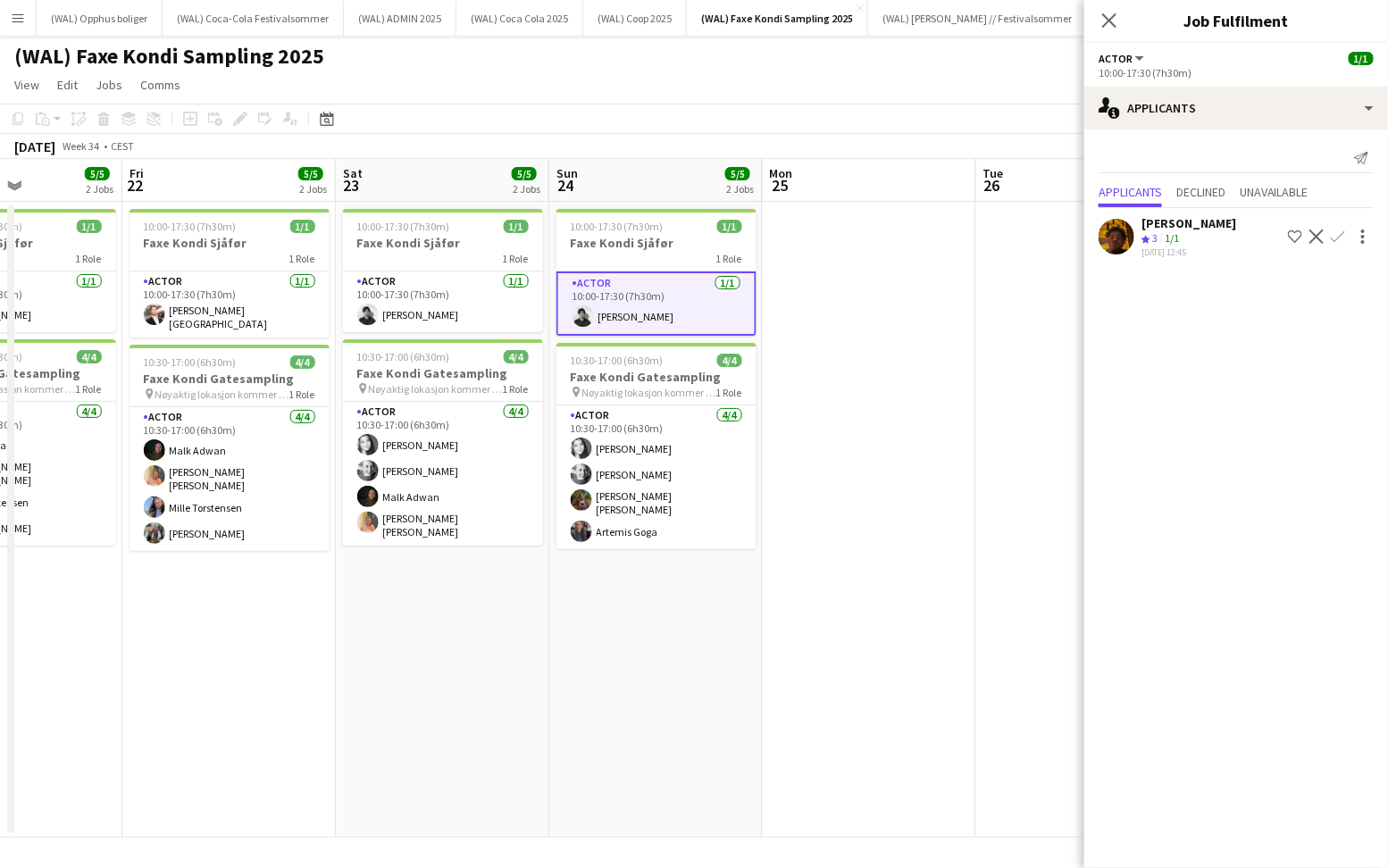
scroll to position [0, 521]
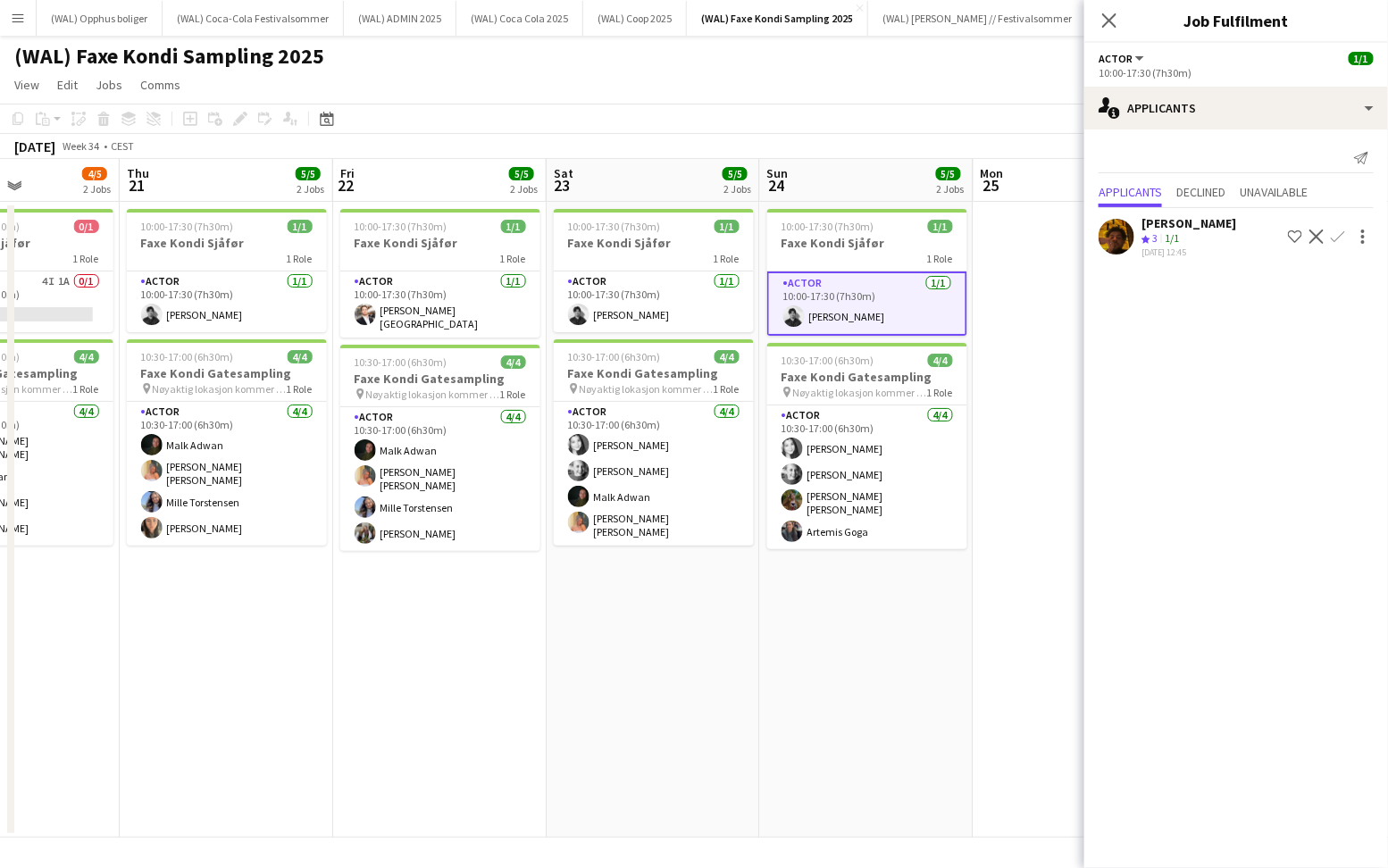
click at [1127, 248] on app-user-avatar at bounding box center [1116, 237] width 36 height 36
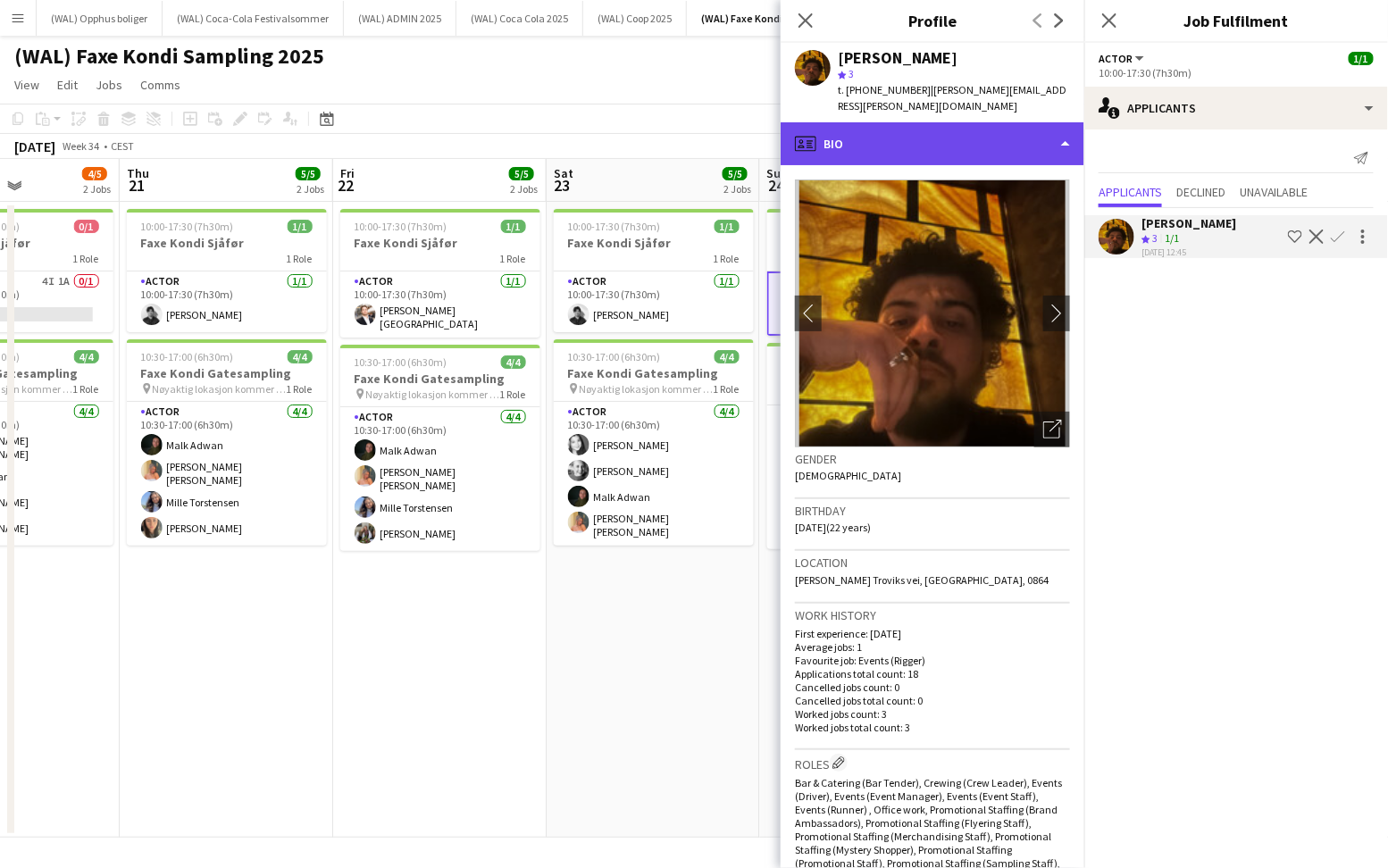
click at [966, 123] on div "profile Bio" at bounding box center [932, 144] width 303 height 43
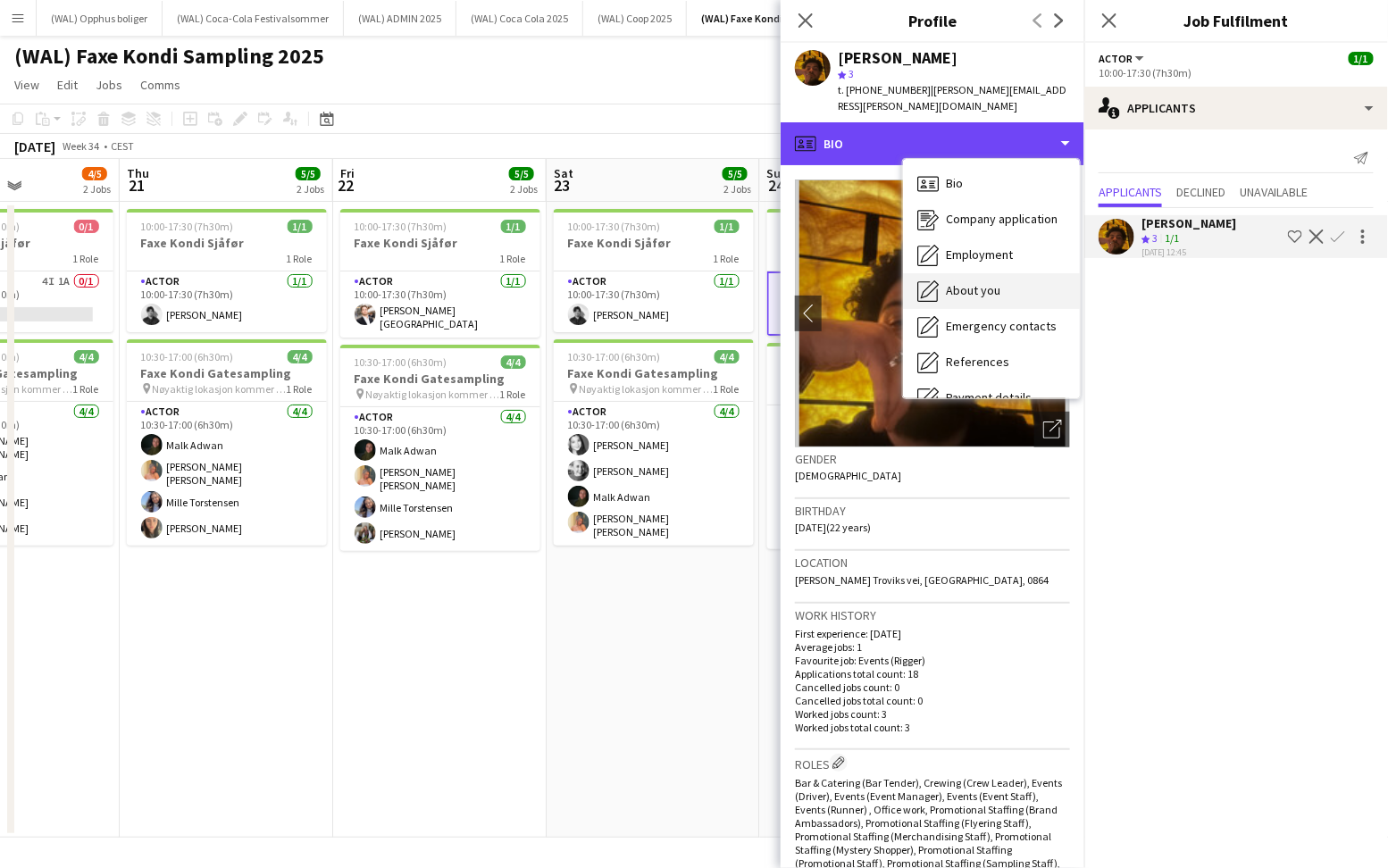
scroll to position [167, 0]
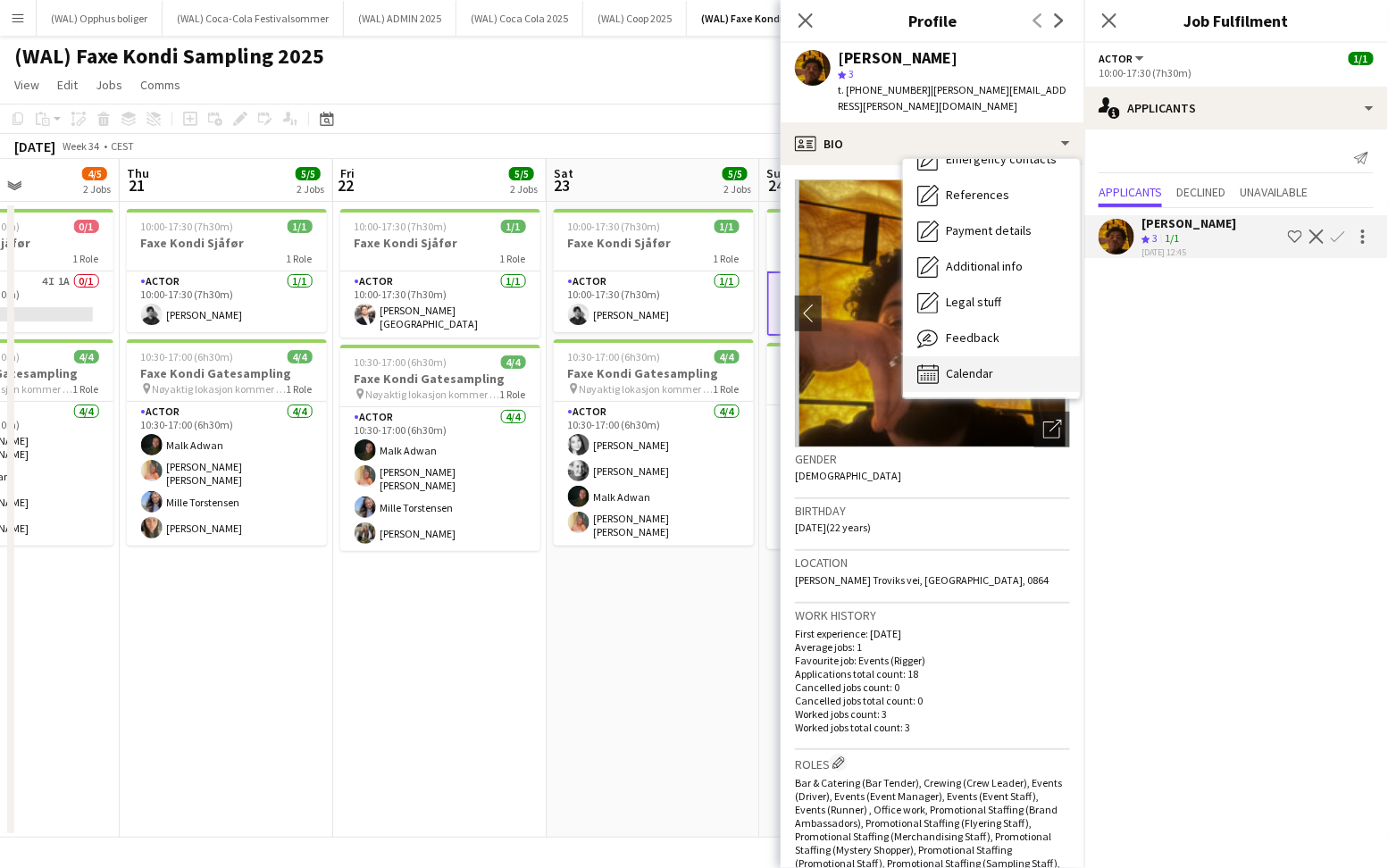
click at [946, 365] on span "Calendar" at bounding box center [970, 373] width 48 height 16
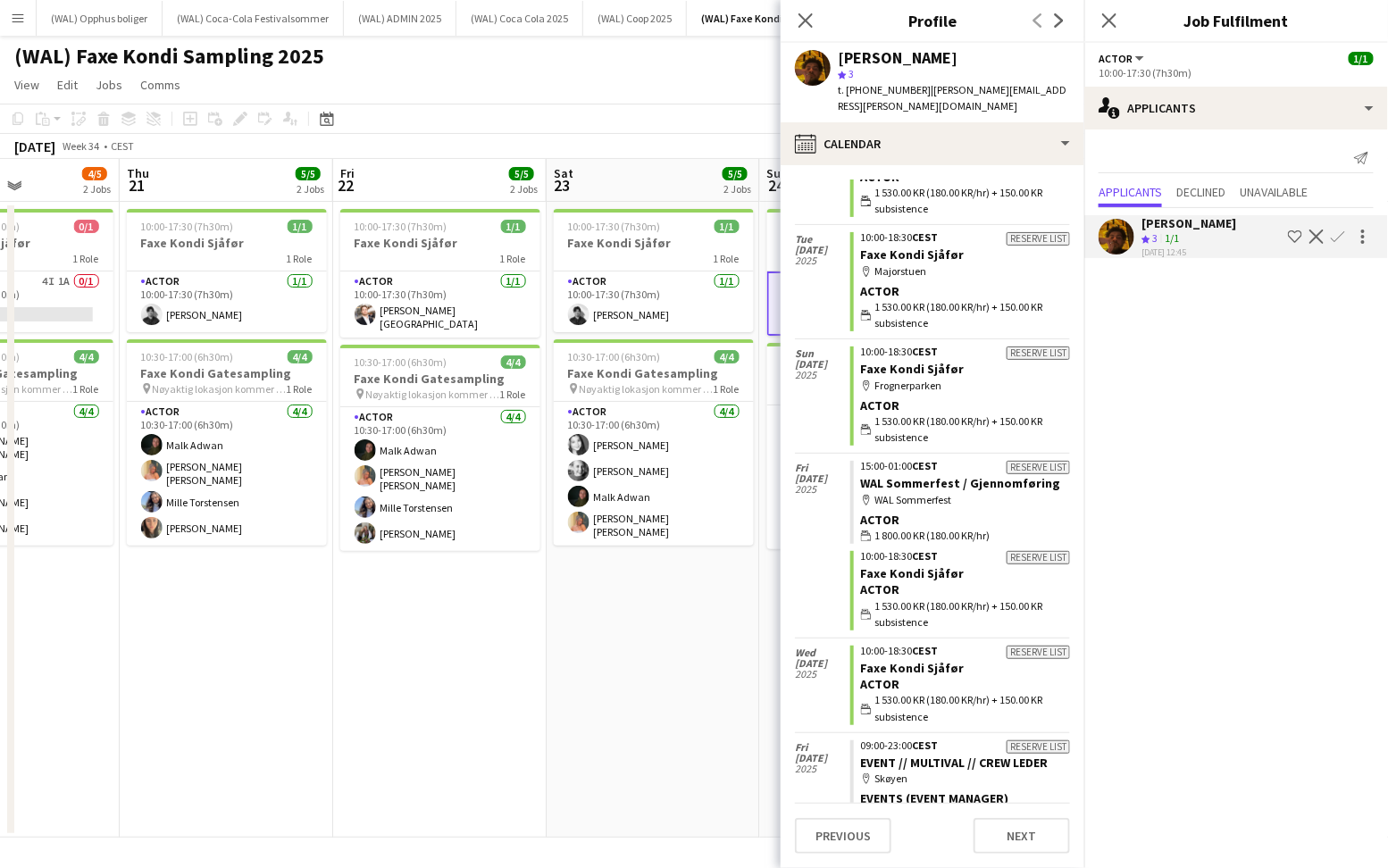
scroll to position [1248, 0]
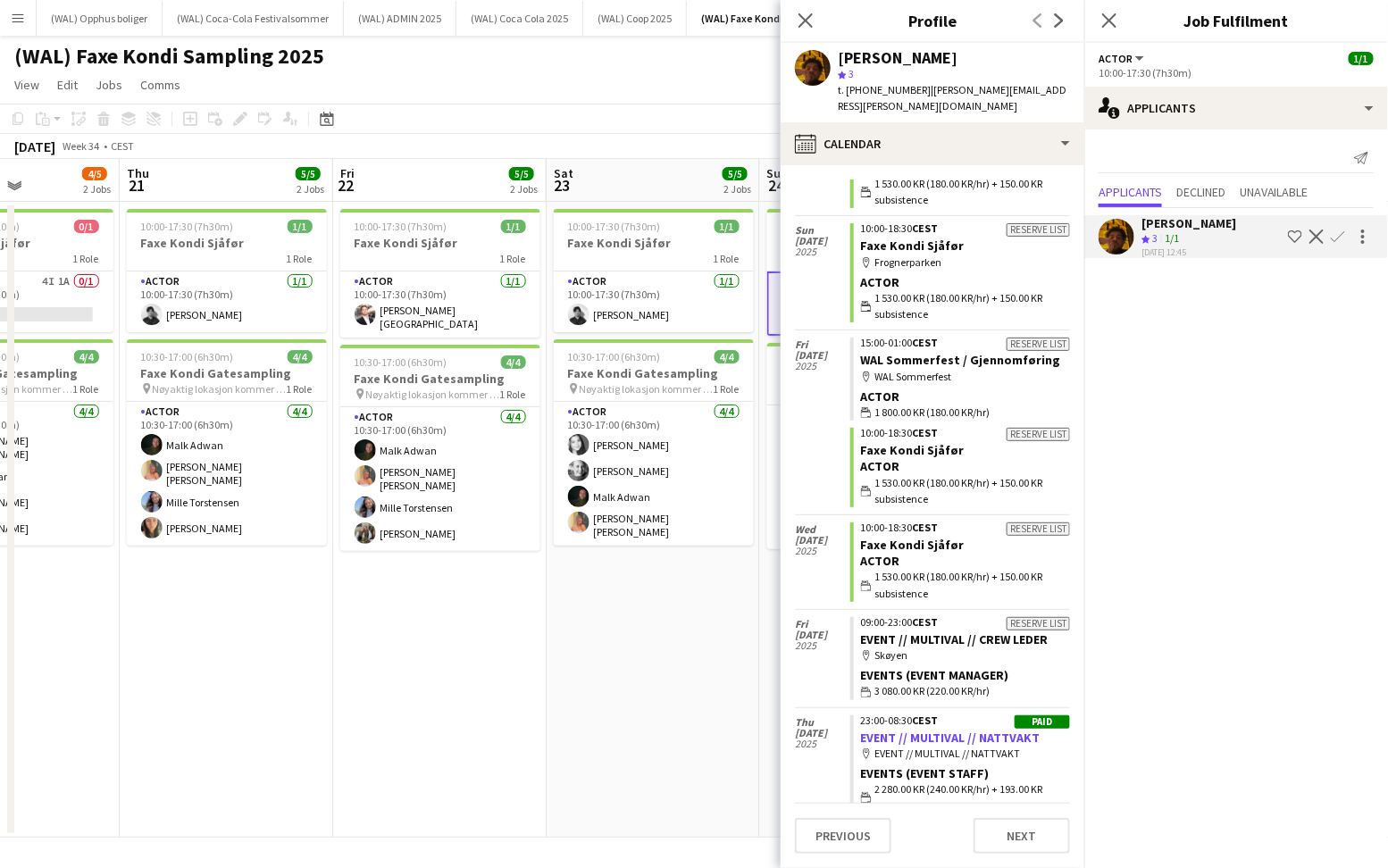
click at [935, 729] on link "EVENT // MULTIVAL // NATTVAKT" at bounding box center [950, 737] width 180 height 16
click at [800, 15] on icon at bounding box center [805, 20] width 17 height 17
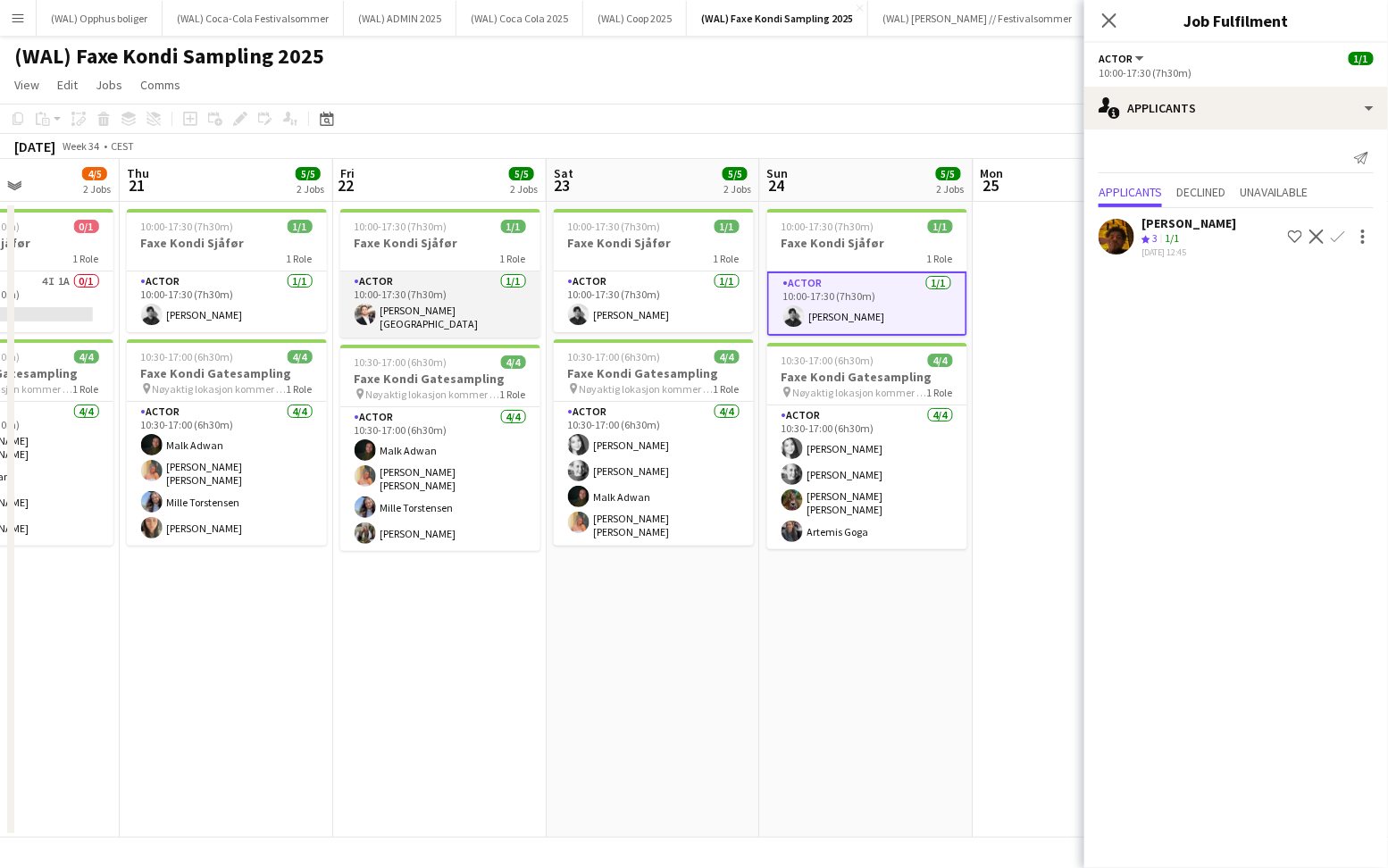
scroll to position [0, 383]
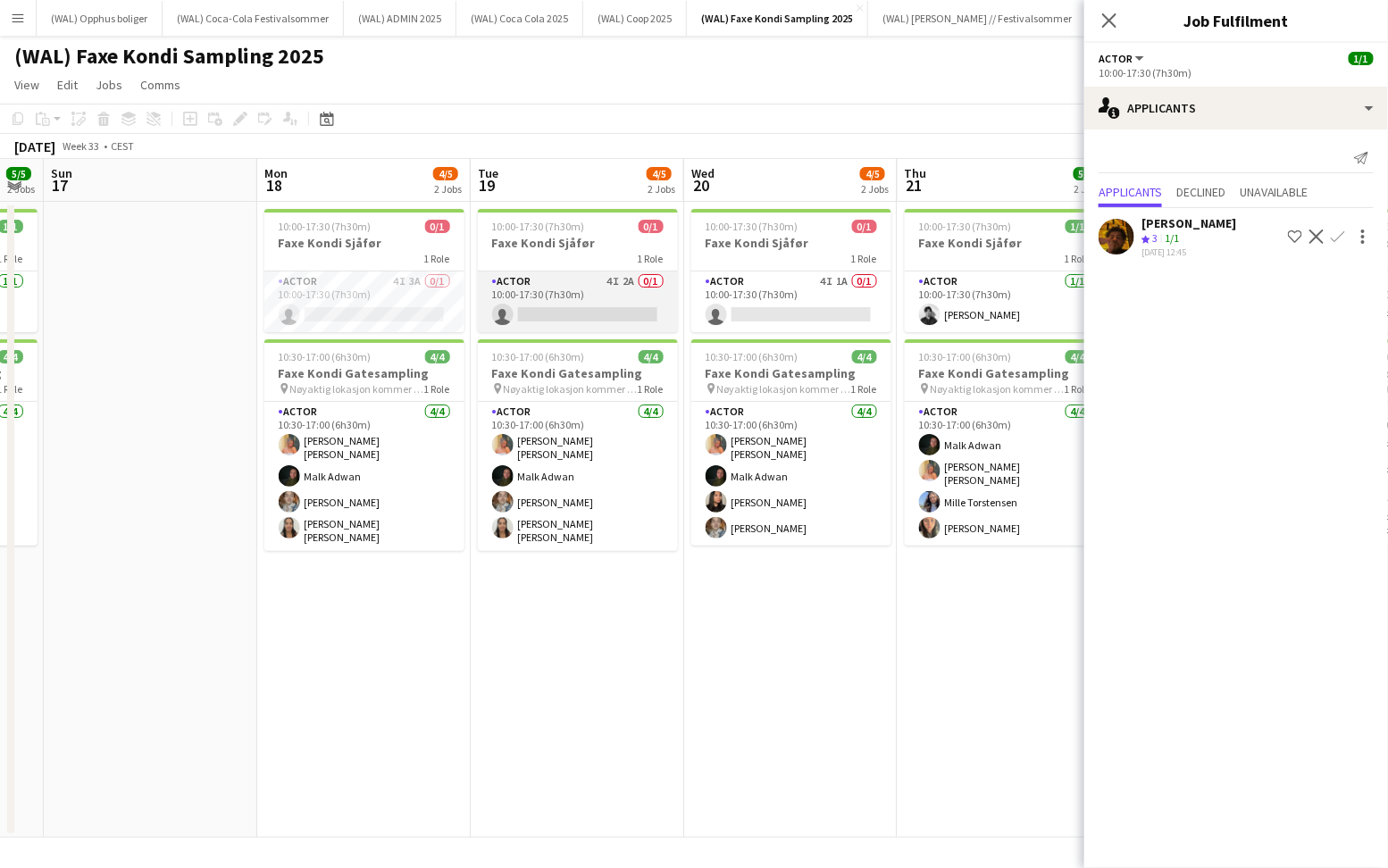
click at [668, 295] on app-card-role "Actor 4I 2A 0/1 10:00-17:30 (7h30m) single-neutral-actions" at bounding box center [578, 302] width 200 height 61
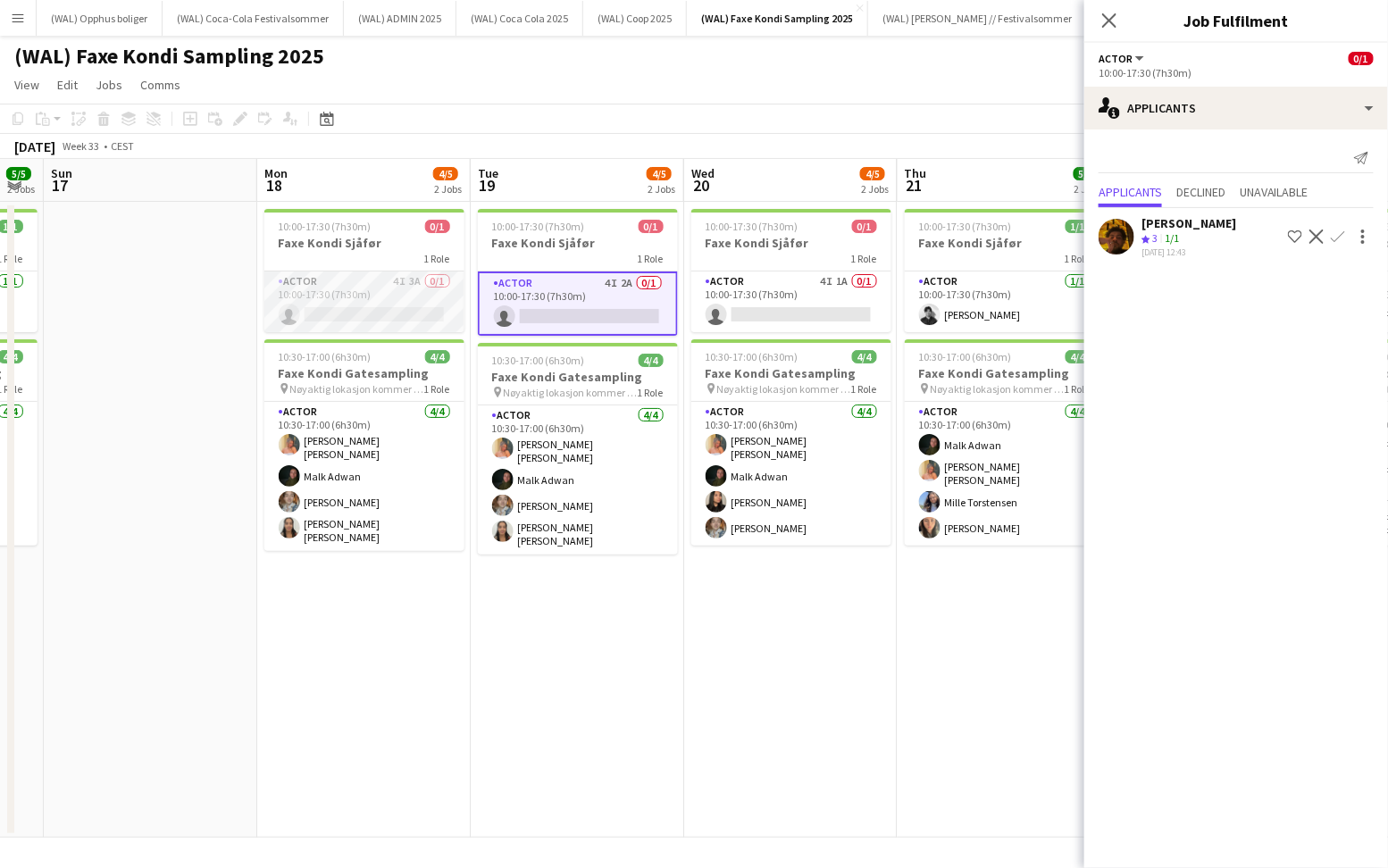
click at [373, 290] on app-card-role "Actor 4I 3A 0/1 10:00-17:30 (7h30m) single-neutral-actions" at bounding box center [364, 302] width 200 height 61
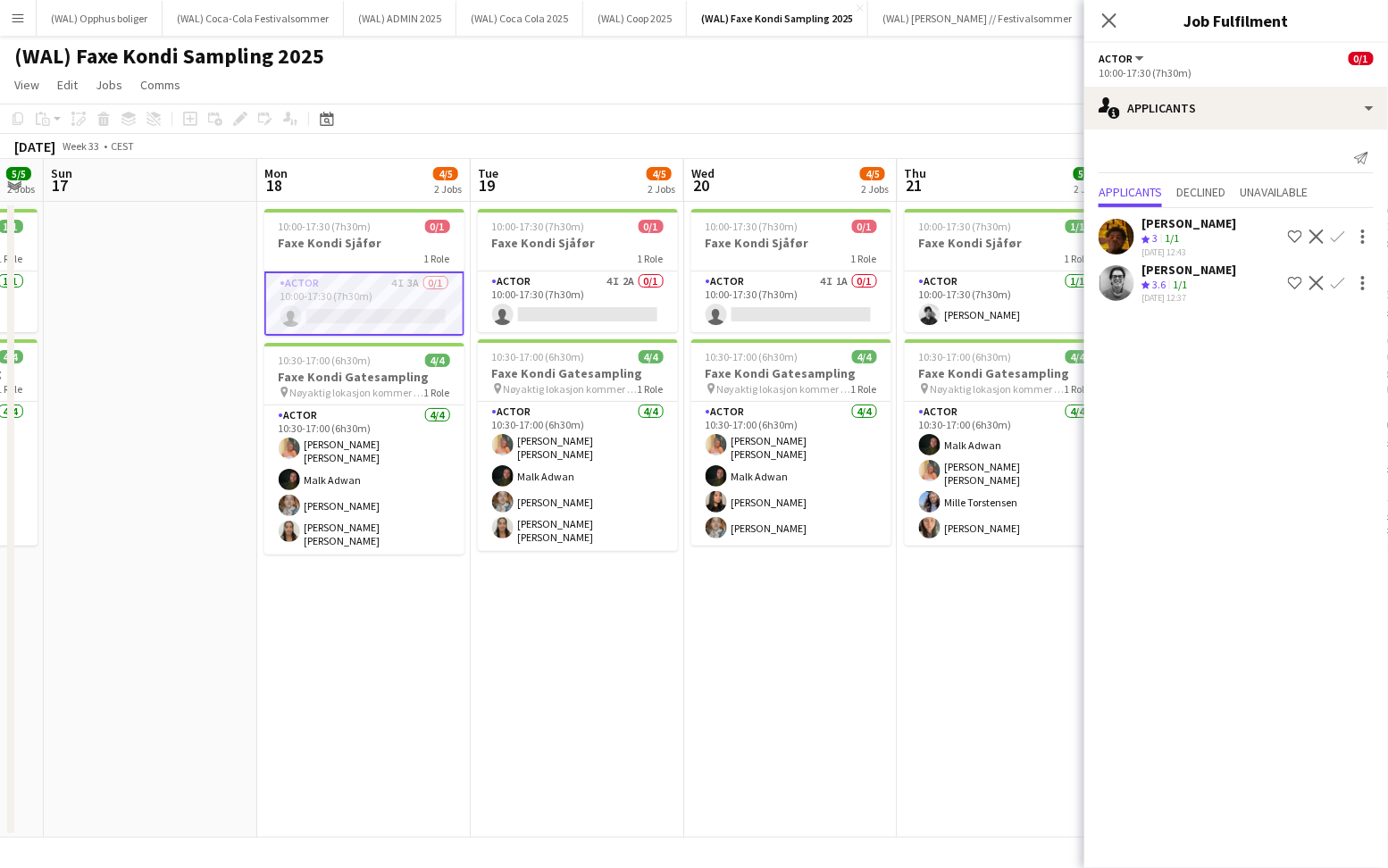
click at [1186, 278] on app-skills-label "1/1" at bounding box center [1179, 284] width 14 height 13
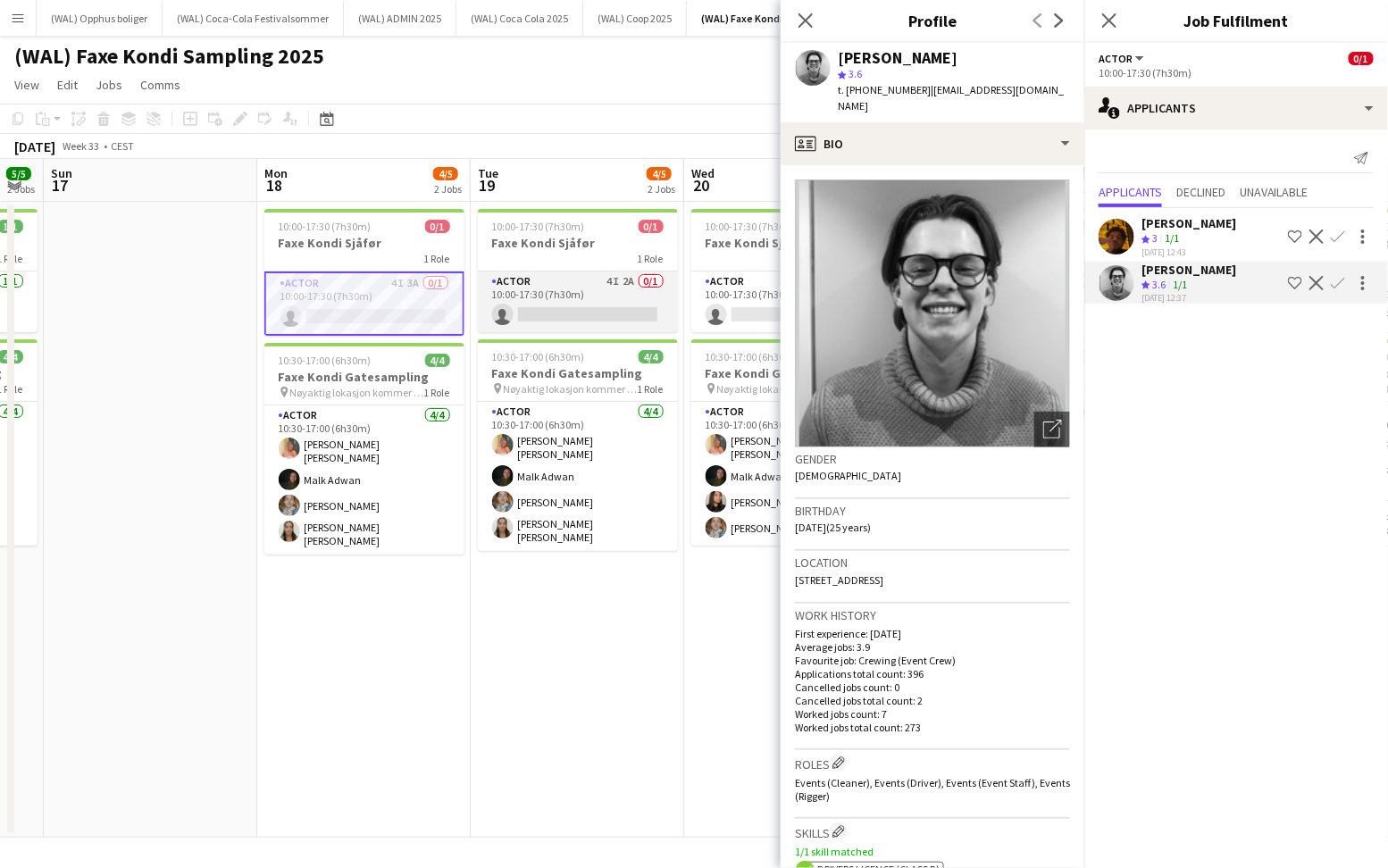
click at [501, 316] on app-card-role "Actor 4I 2A 0/1 10:00-17:30 (7h30m) single-neutral-actions" at bounding box center [578, 302] width 200 height 61
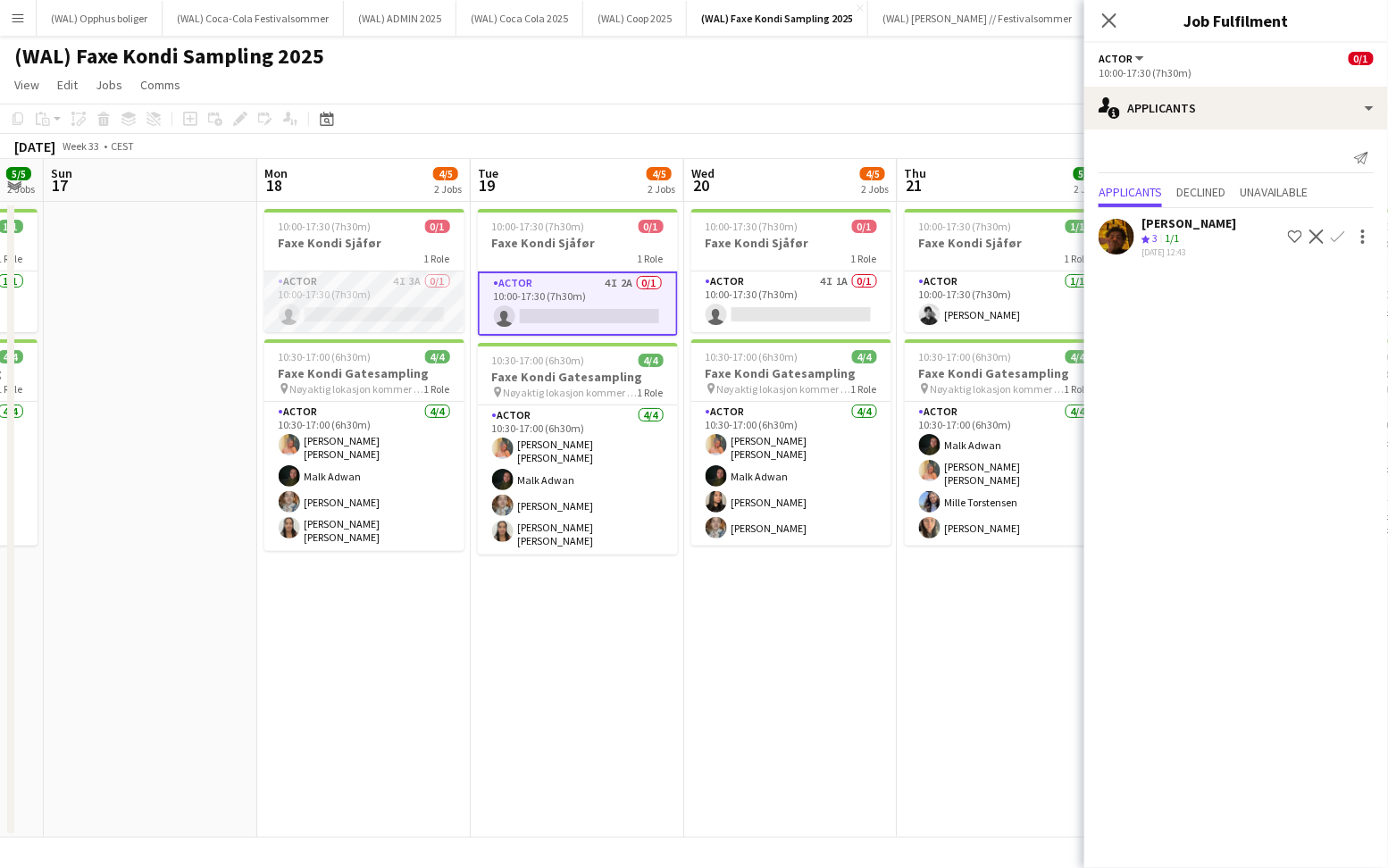
click at [291, 306] on app-card-role "Actor 4I 3A 0/1 10:00-17:30 (7h30m) single-neutral-actions" at bounding box center [364, 302] width 200 height 61
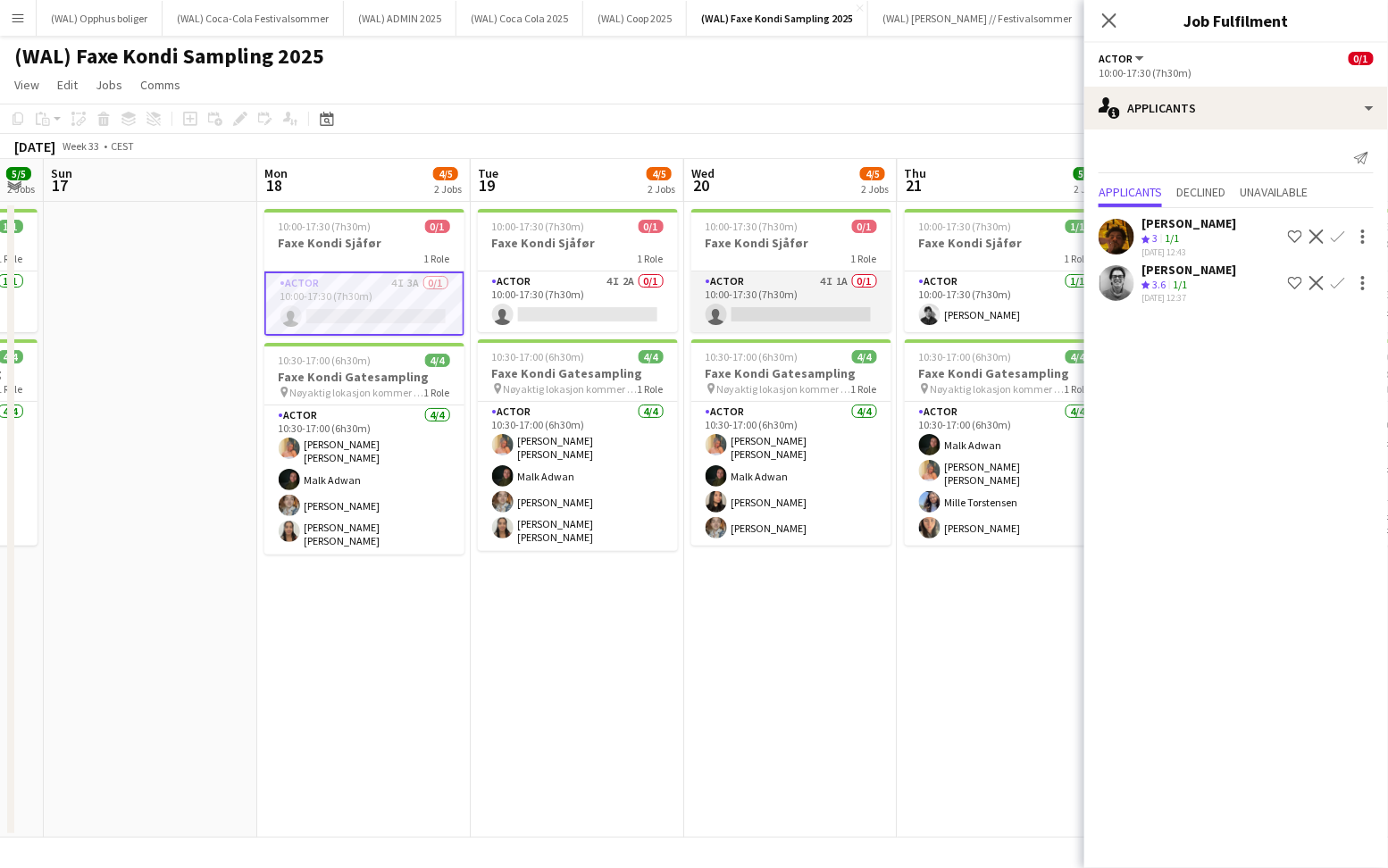
click at [767, 318] on app-card-role "Actor 4I 1A 0/1 10:00-17:30 (7h30m) single-neutral-actions" at bounding box center [791, 302] width 200 height 61
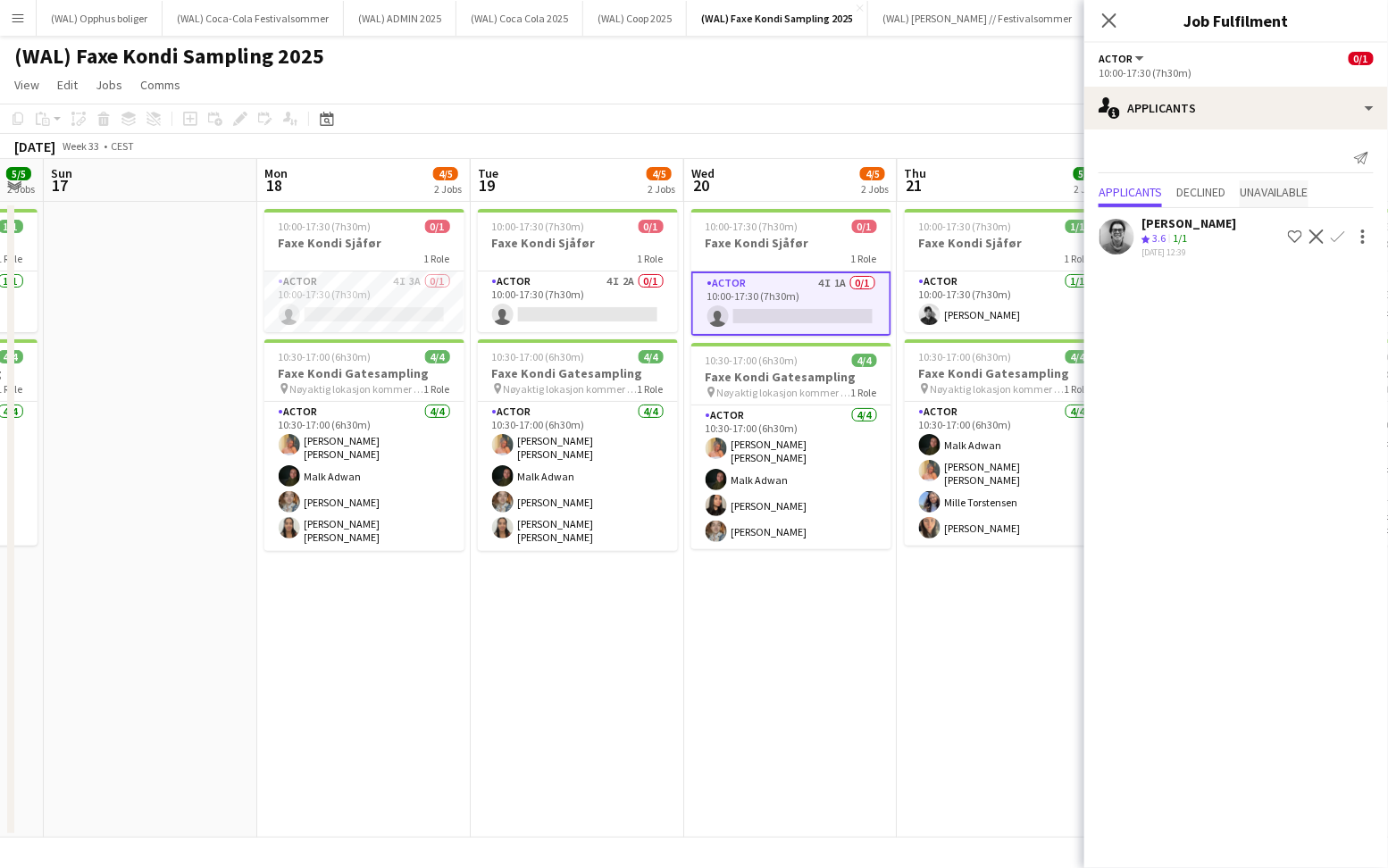
click at [1290, 191] on span "Unavailable" at bounding box center [1274, 191] width 68 height 12
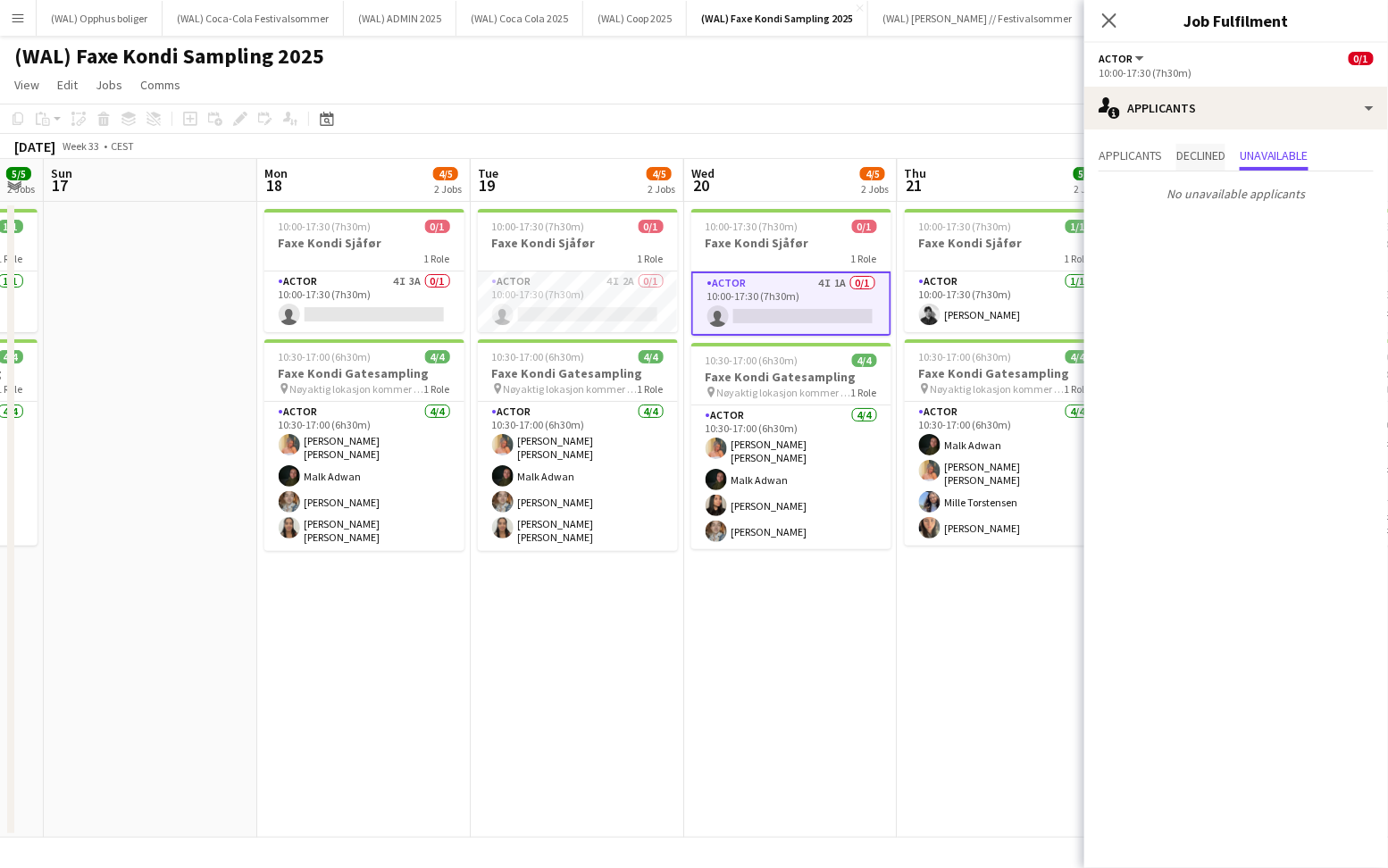
click at [1215, 169] on span "Declined" at bounding box center [1201, 157] width 49 height 27
click at [1088, 157] on div "Applicants Declined Unavailable" at bounding box center [1235, 157] width 303 height 28
click at [1133, 157] on span "Applicants" at bounding box center [1129, 155] width 64 height 12
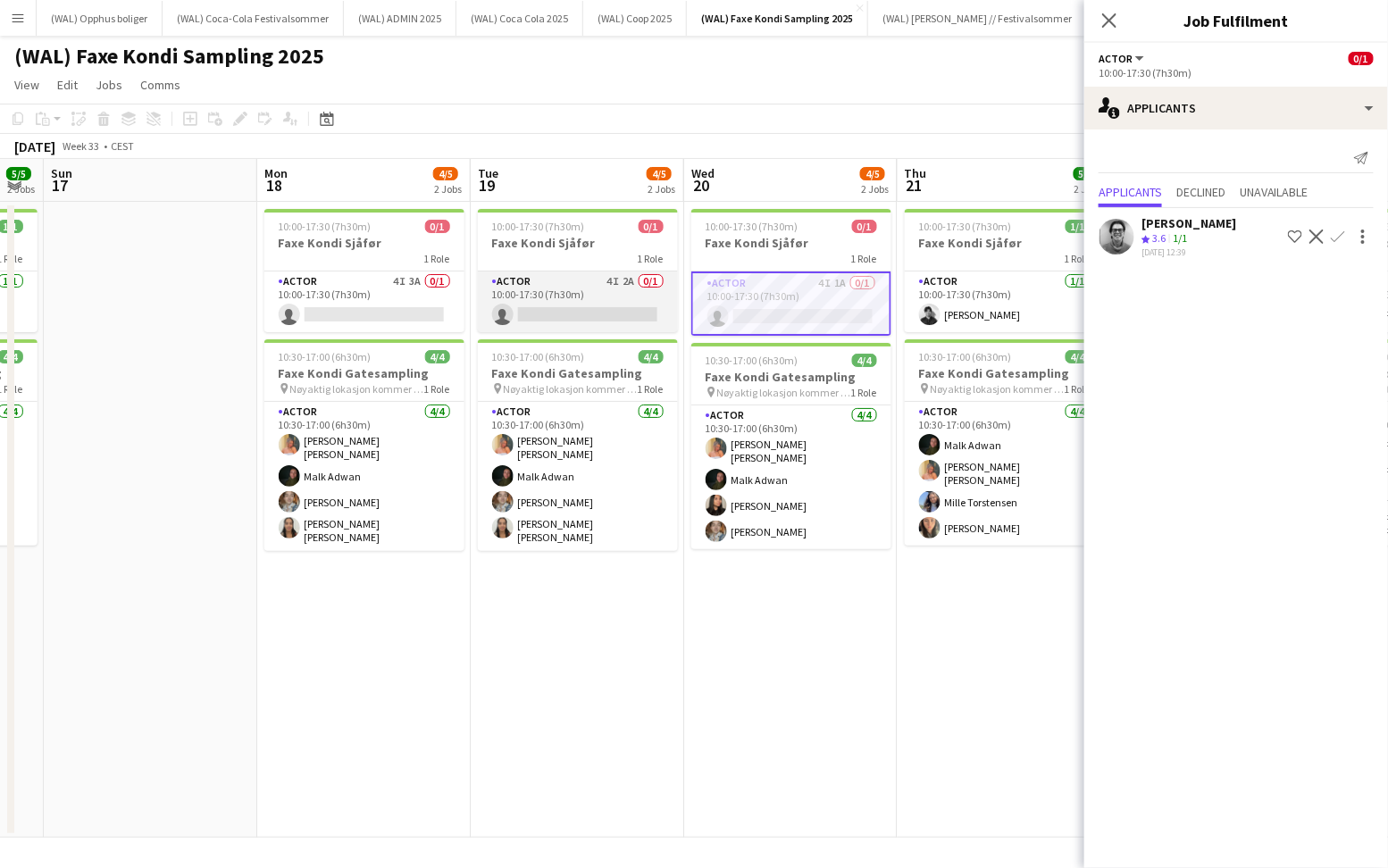
click at [598, 307] on app-card-role "Actor 4I 2A 0/1 10:00-17:30 (7h30m) single-neutral-actions" at bounding box center [578, 302] width 200 height 61
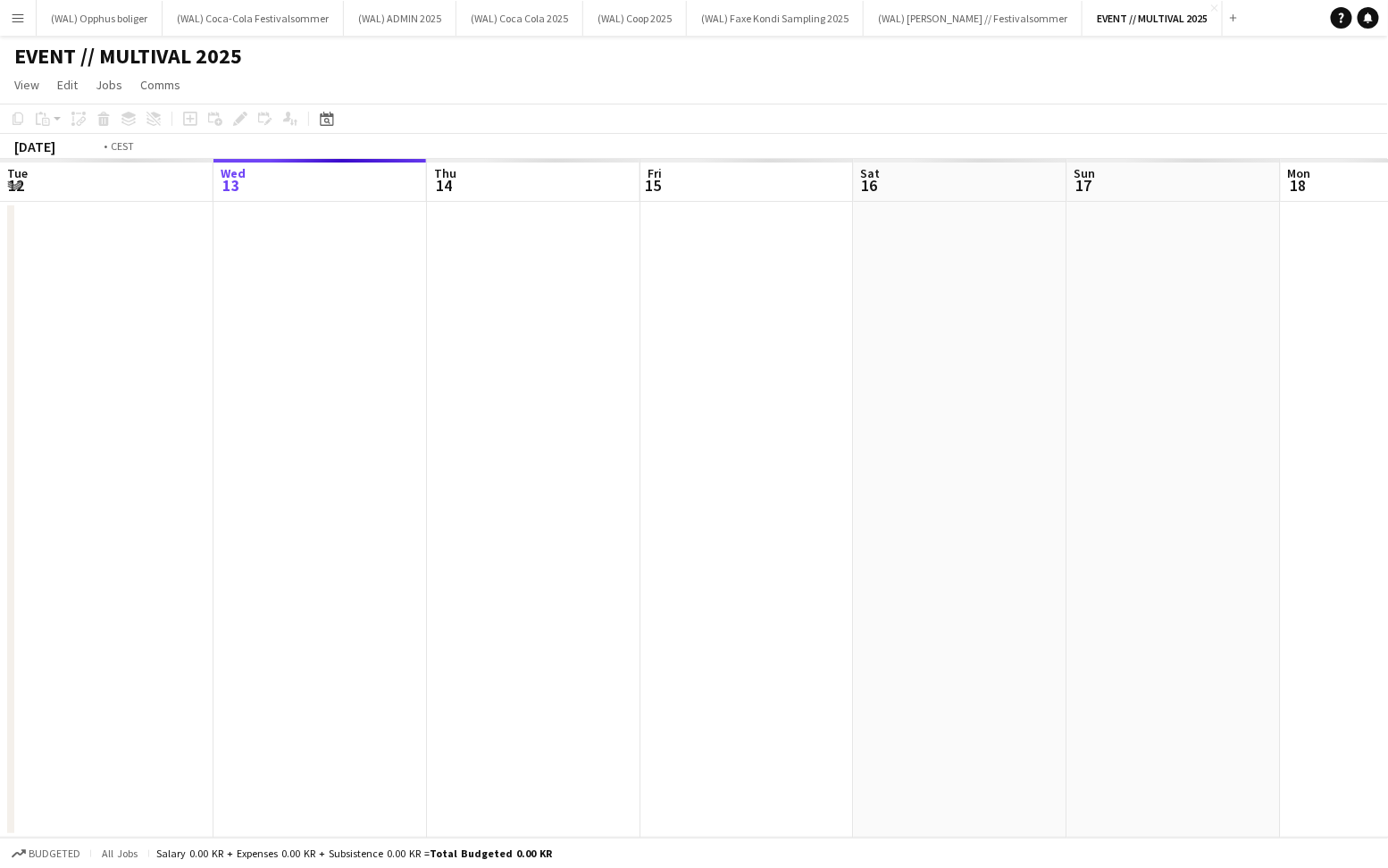
scroll to position [0, 613]
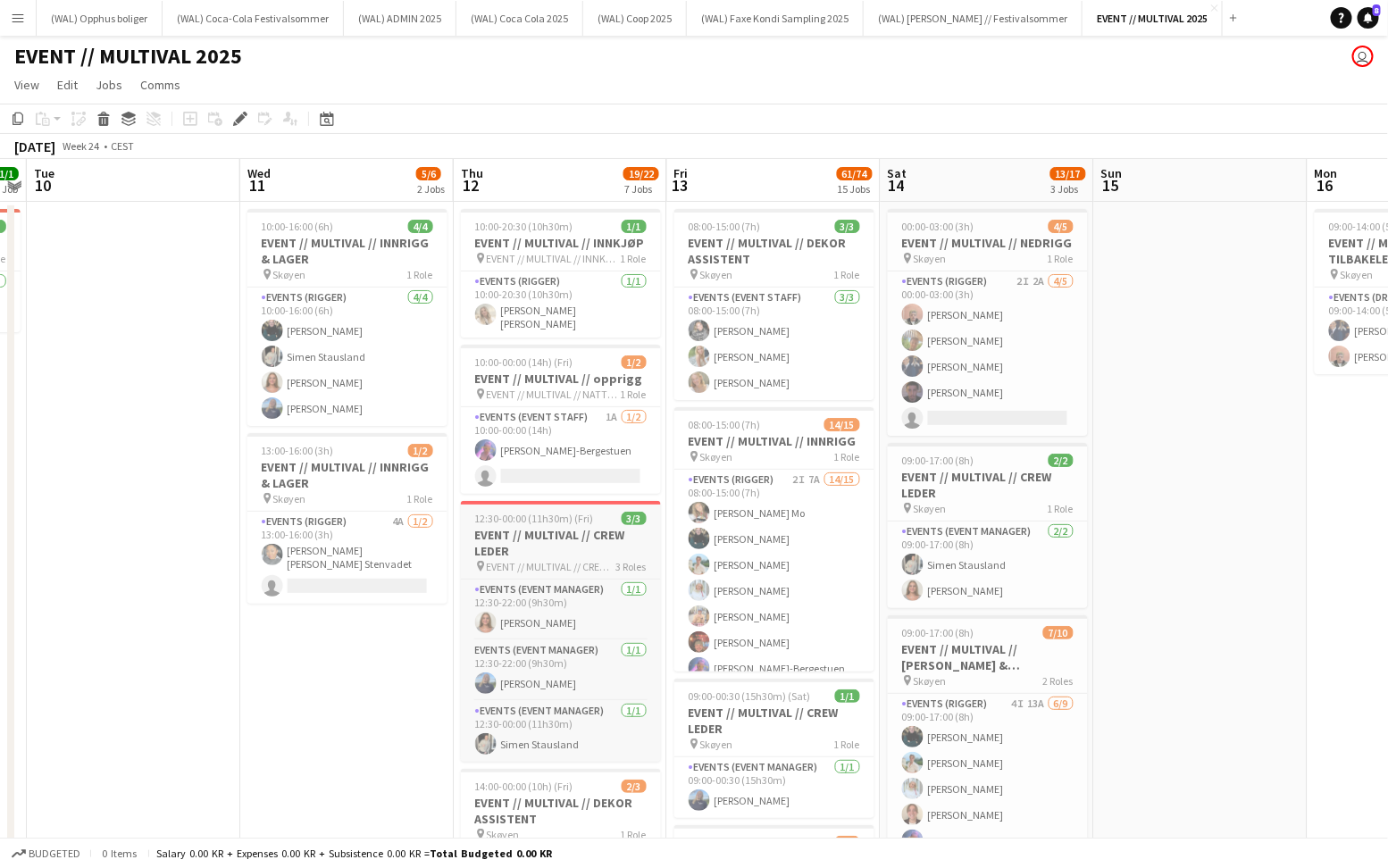
click at [537, 532] on h3 "EVENT // MULTIVAL // CREW LEDER" at bounding box center [561, 543] width 200 height 32
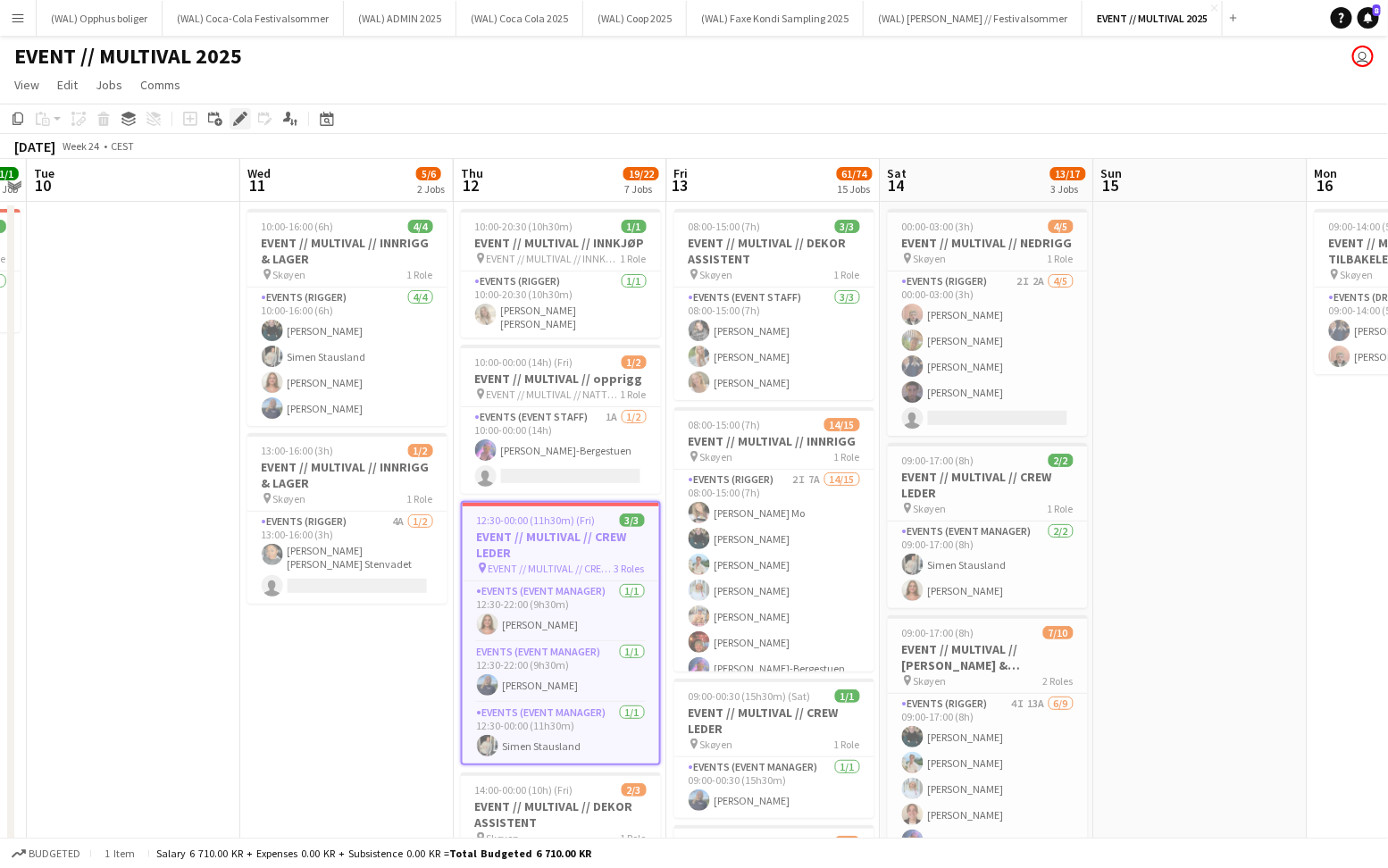
click at [239, 125] on div "Edit" at bounding box center [240, 119] width 22 height 22
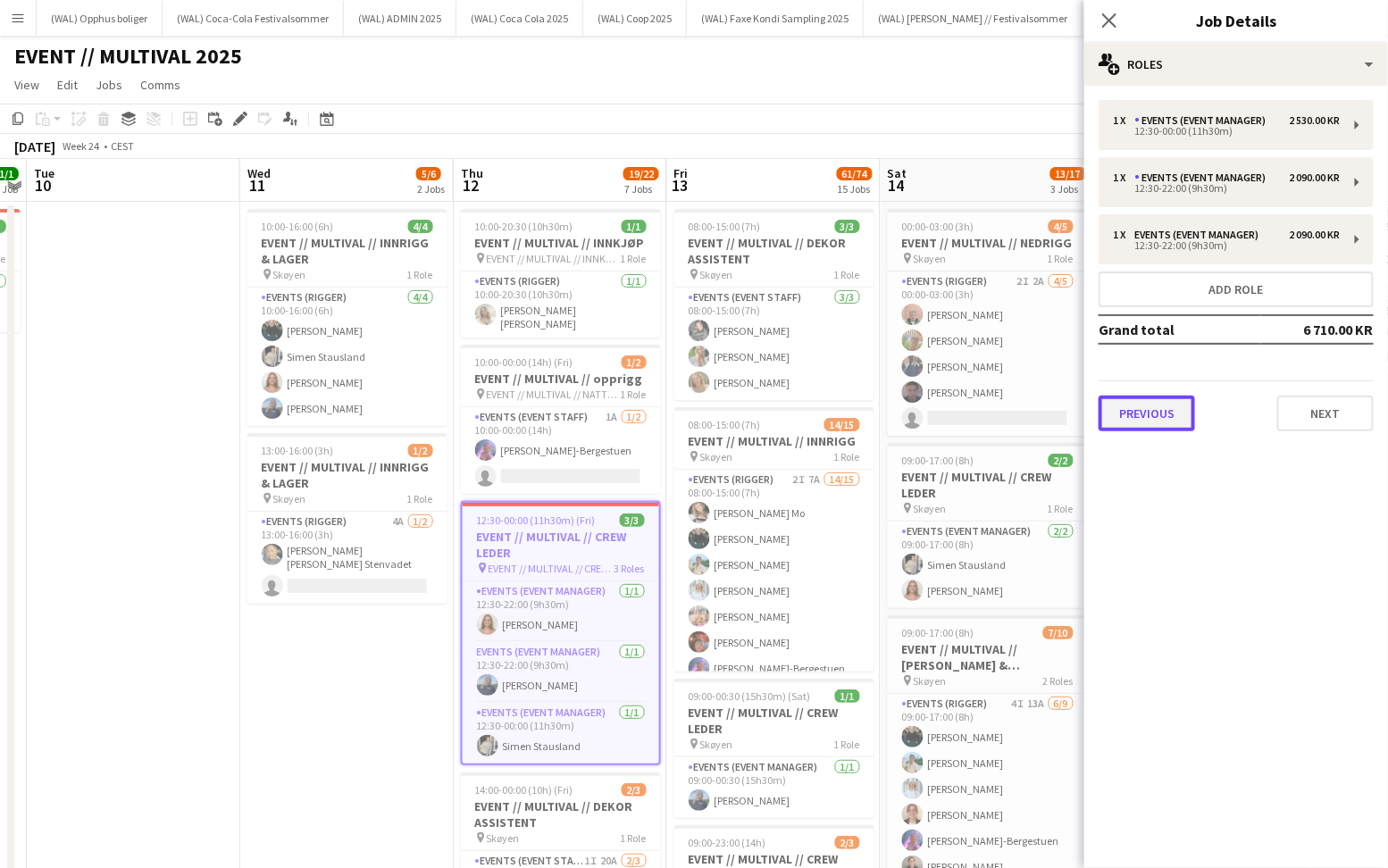
click at [1112, 401] on button "Previous" at bounding box center [1146, 414] width 96 height 36
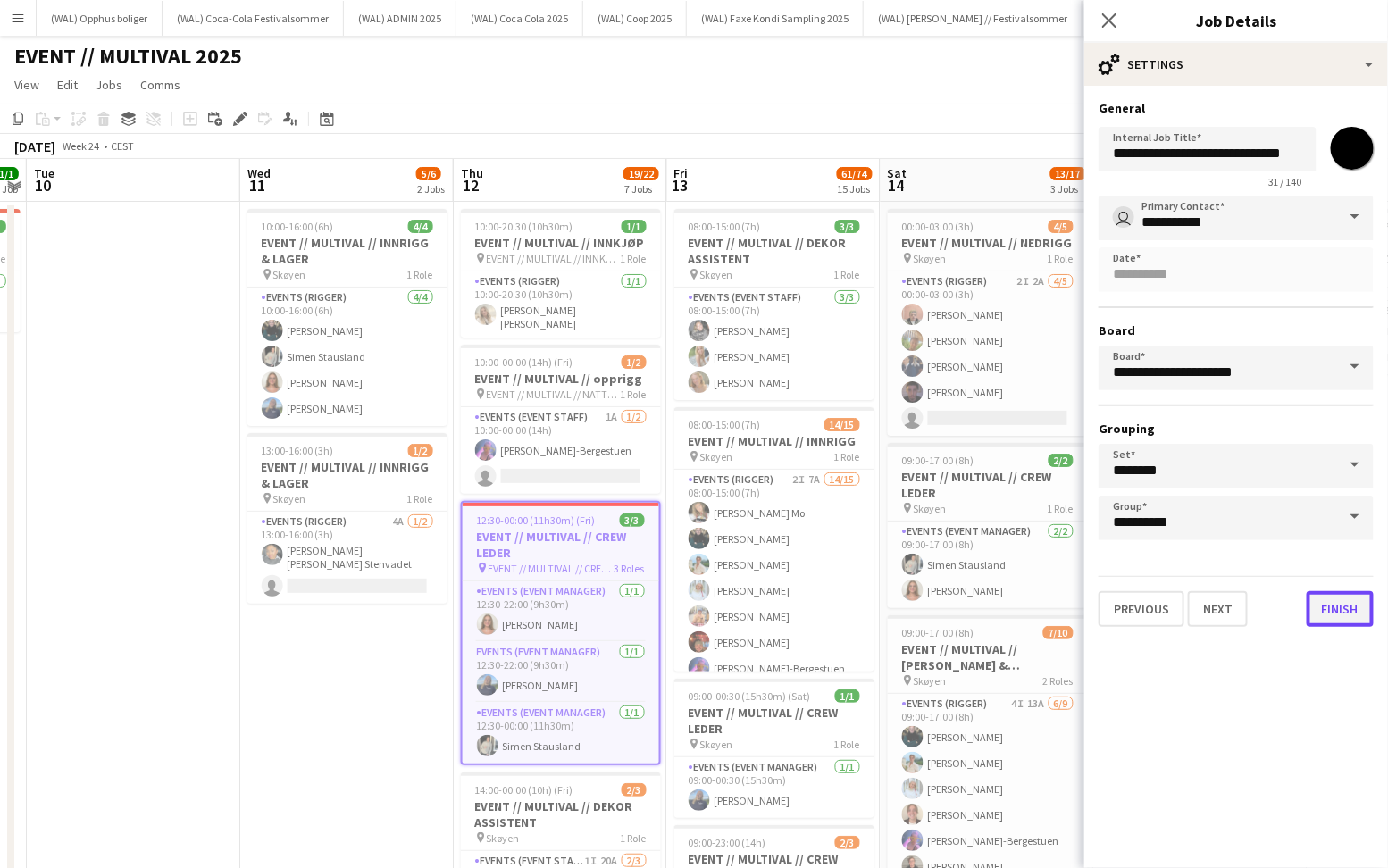
click at [1360, 610] on button "Finish" at bounding box center [1340, 609] width 67 height 36
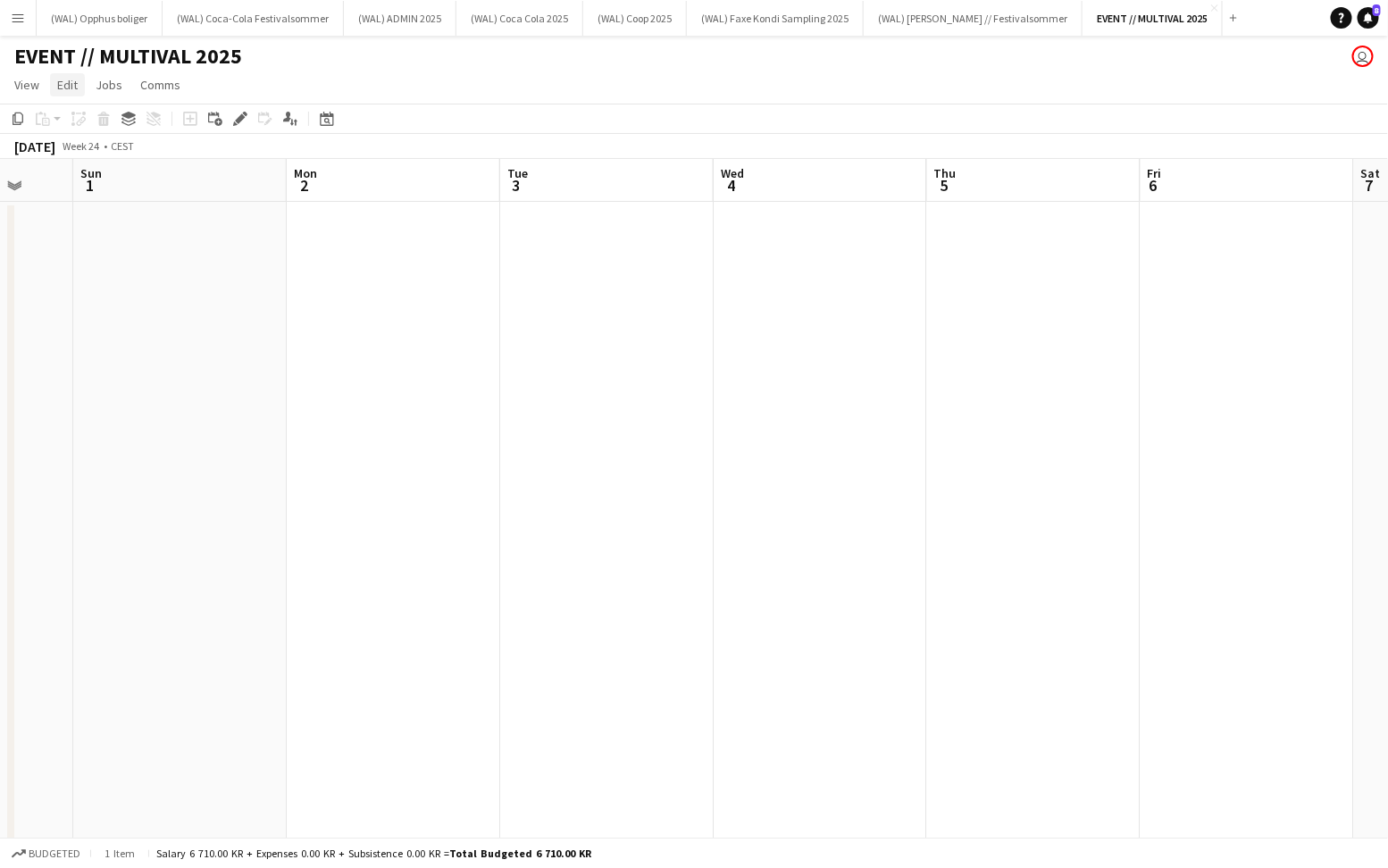
scroll to position [0, 567]
